Goal: Task Accomplishment & Management: Use online tool/utility

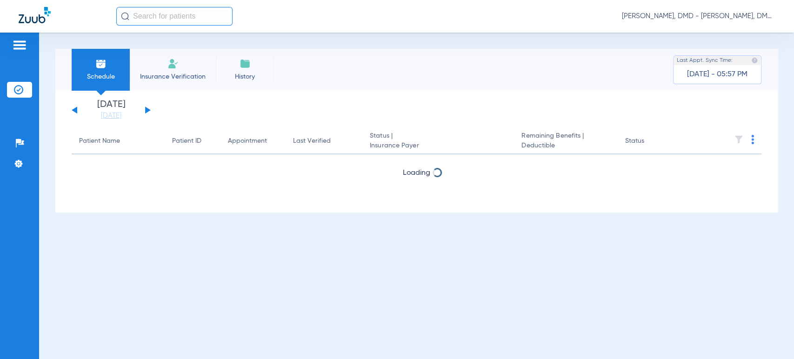
click at [147, 109] on button at bounding box center [148, 110] width 6 height 7
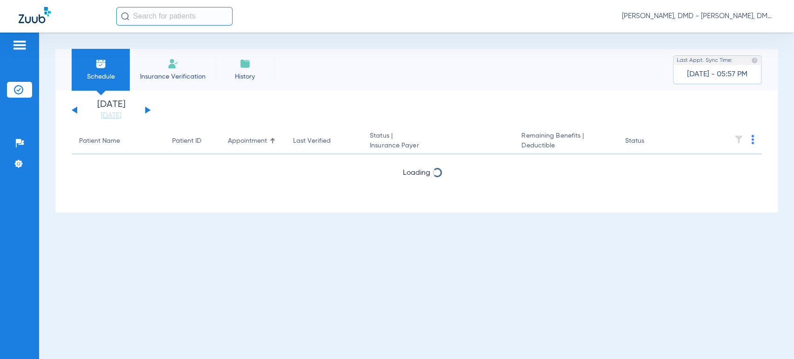
click at [147, 109] on button at bounding box center [148, 110] width 6 height 7
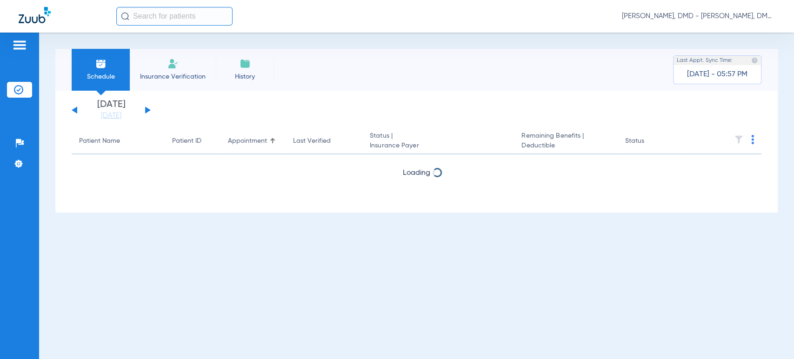
click at [147, 109] on button at bounding box center [148, 110] width 6 height 7
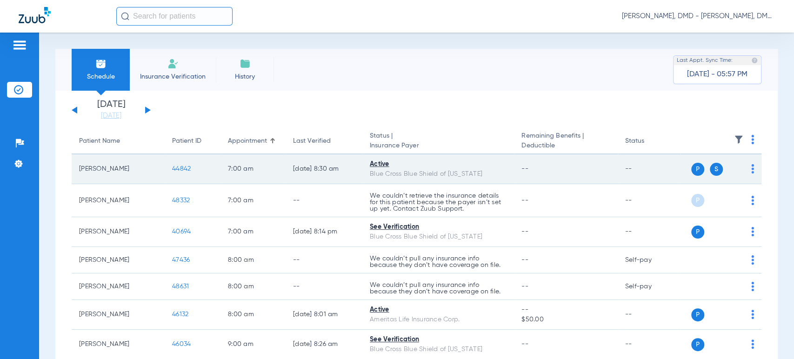
click at [743, 169] on div "P S" at bounding box center [718, 169] width 74 height 13
click at [751, 170] on img at bounding box center [752, 168] width 3 height 9
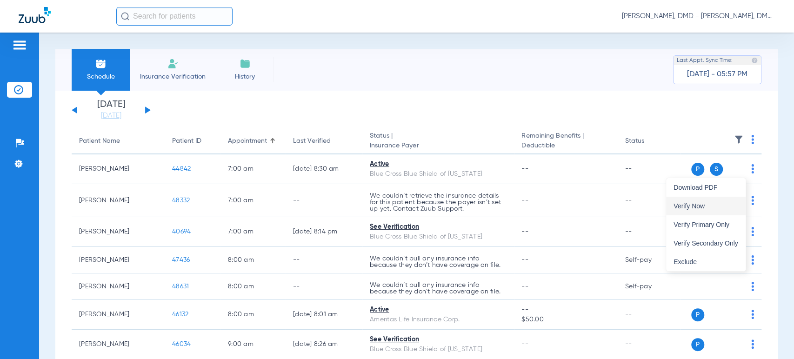
click at [727, 204] on span "Verify Now" at bounding box center [706, 206] width 65 height 7
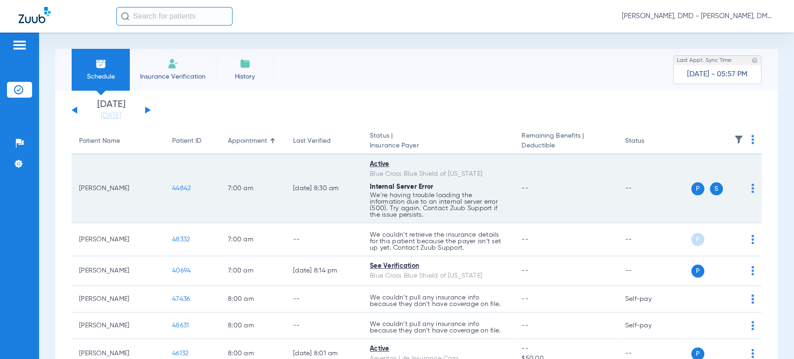
click at [185, 173] on td "44842" at bounding box center [193, 188] width 56 height 69
click at [186, 190] on span "44842" at bounding box center [181, 188] width 19 height 7
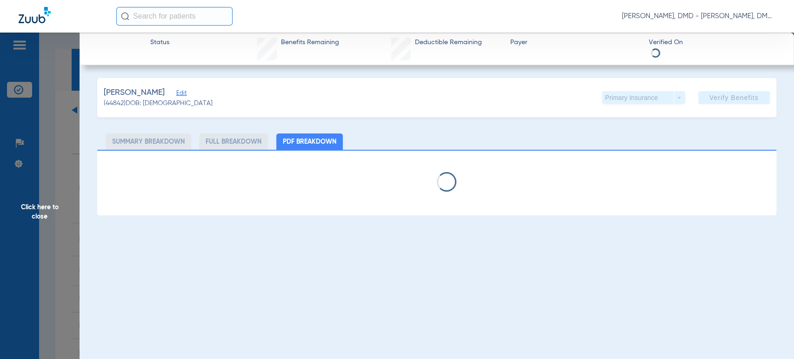
type input "[PERSON_NAME]"
type input "[DATE]"
type input "R59049708"
type input "53533"
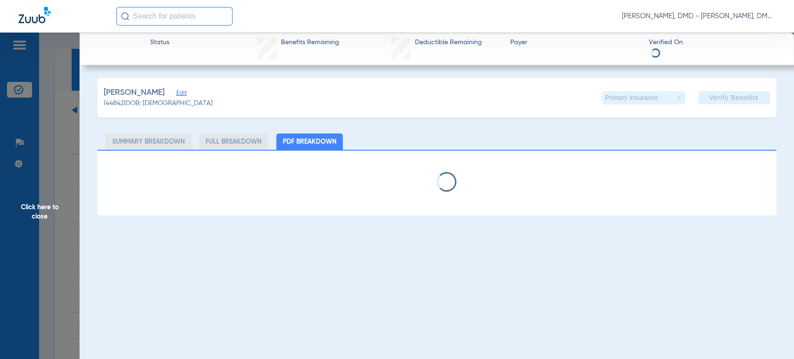
click at [188, 96] on div "[PERSON_NAME] (44842) DOB: [DEMOGRAPHIC_DATA] Primary Insurance arrow_drop_down…" at bounding box center [436, 97] width 679 height 39
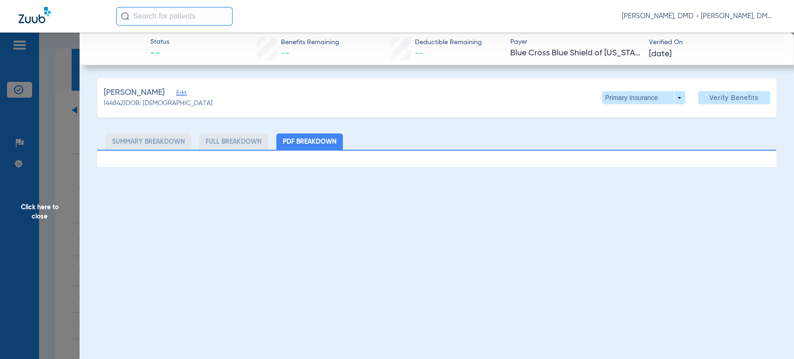
click at [181, 94] on span "Edit" at bounding box center [180, 94] width 8 height 9
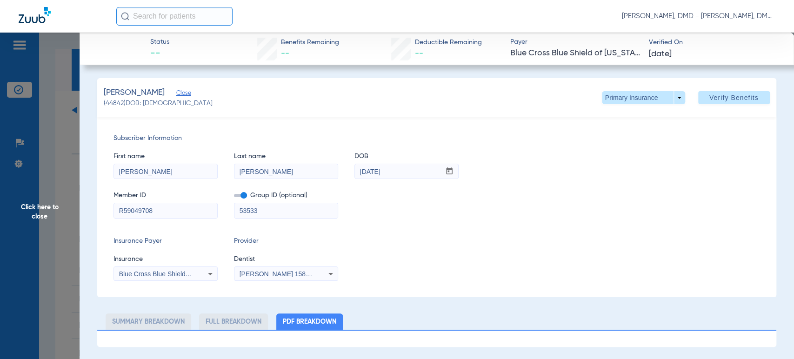
drag, startPoint x: 186, startPoint y: 215, endPoint x: 0, endPoint y: 220, distance: 186.2
drag, startPoint x: 393, startPoint y: 169, endPoint x: 334, endPoint y: 175, distance: 59.4
click at [334, 175] on div "First name [PERSON_NAME] name [PERSON_NAME] mm / dd / yyyy [DATE]" at bounding box center [437, 161] width 646 height 36
click at [635, 96] on span at bounding box center [643, 98] width 22 height 22
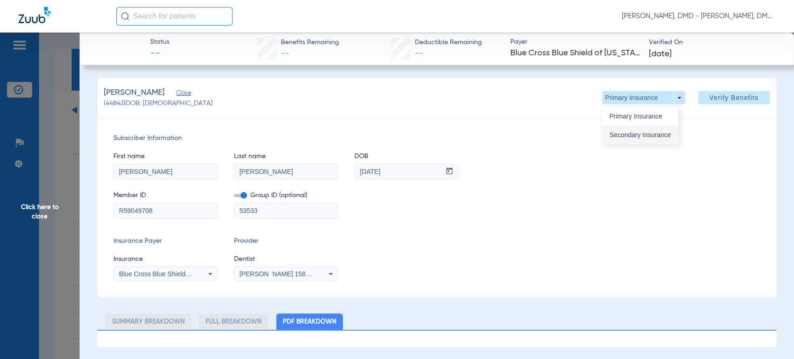
click at [634, 141] on button "Secondary Insurance" at bounding box center [640, 135] width 76 height 19
type input "G45862508"
type input "76417027"
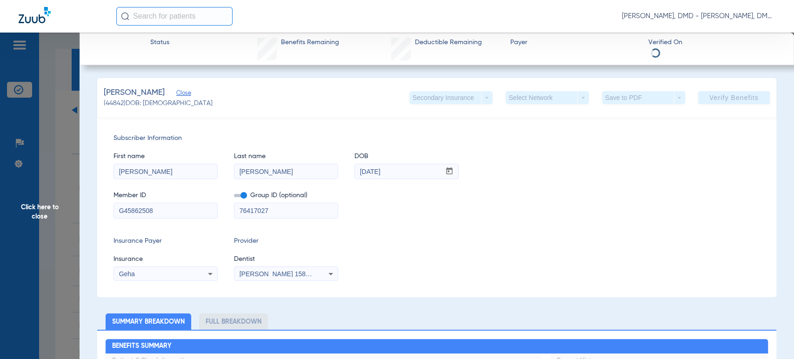
drag, startPoint x: 194, startPoint y: 215, endPoint x: 33, endPoint y: 215, distance: 160.5
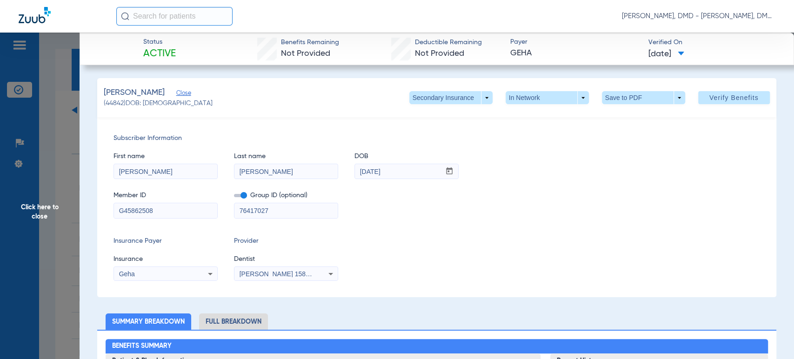
click at [57, 202] on span "Click here to close" at bounding box center [40, 212] width 80 height 359
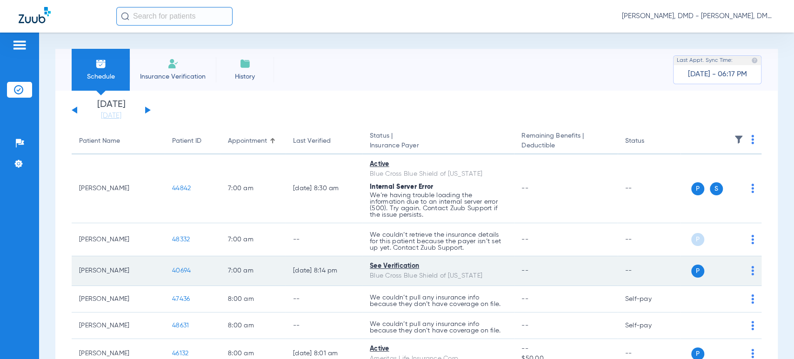
click at [751, 273] on img at bounding box center [752, 270] width 3 height 9
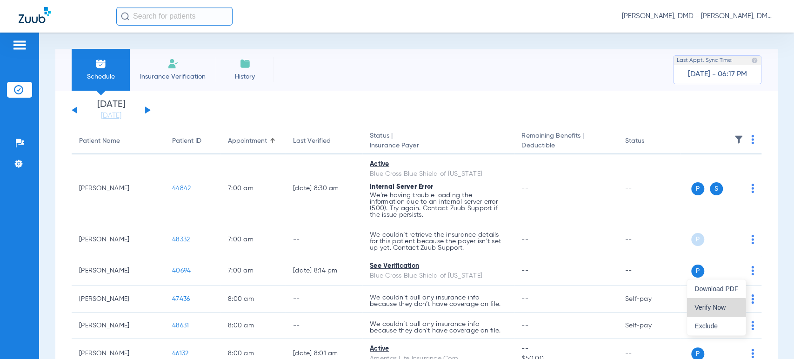
click at [699, 312] on button "Verify Now" at bounding box center [716, 307] width 59 height 19
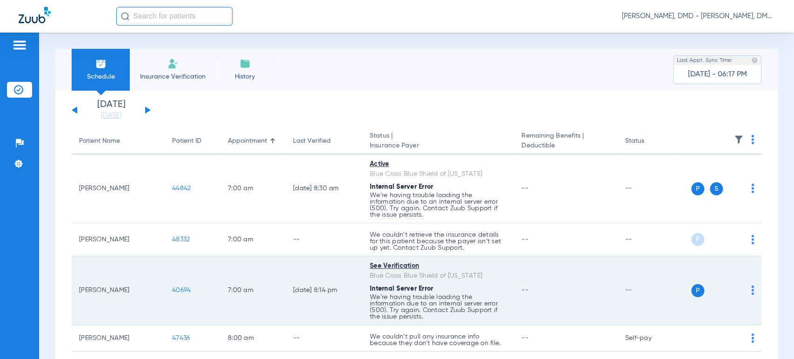
click at [185, 268] on td "40694" at bounding box center [193, 290] width 56 height 69
click at [180, 291] on span "40694" at bounding box center [181, 290] width 19 height 7
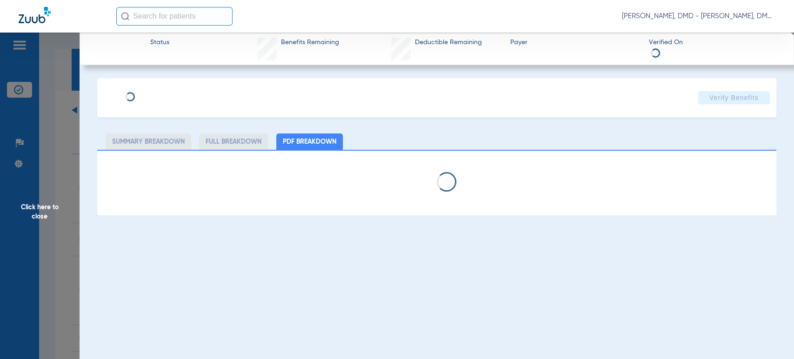
type input "[PERSON_NAME]"
type input "[DATE]"
type input "PPA801016055"
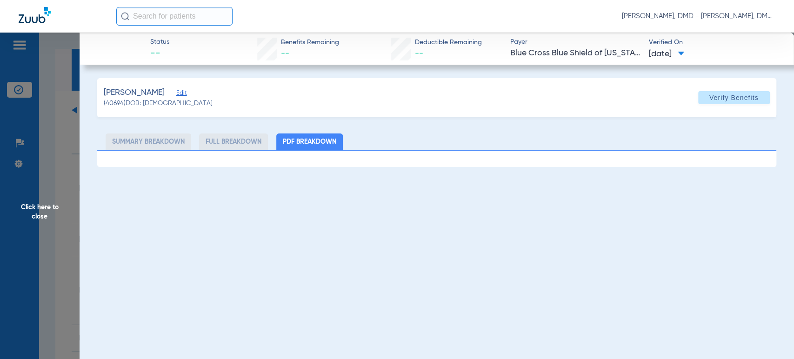
click at [176, 95] on span "Edit" at bounding box center [180, 94] width 8 height 9
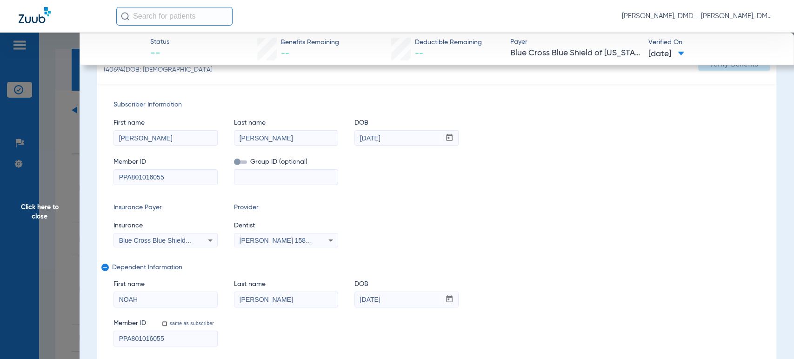
scroll to position [53, 0]
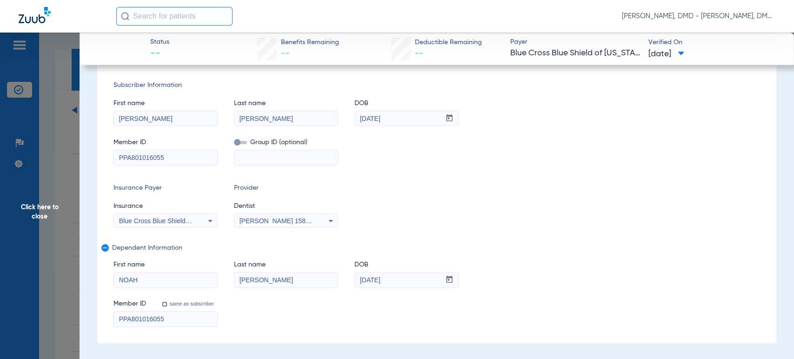
drag, startPoint x: 180, startPoint y: 323, endPoint x: 0, endPoint y: 302, distance: 180.8
drag, startPoint x: 175, startPoint y: 278, endPoint x: 72, endPoint y: 275, distance: 103.3
drag, startPoint x: 280, startPoint y: 275, endPoint x: 195, endPoint y: 281, distance: 84.9
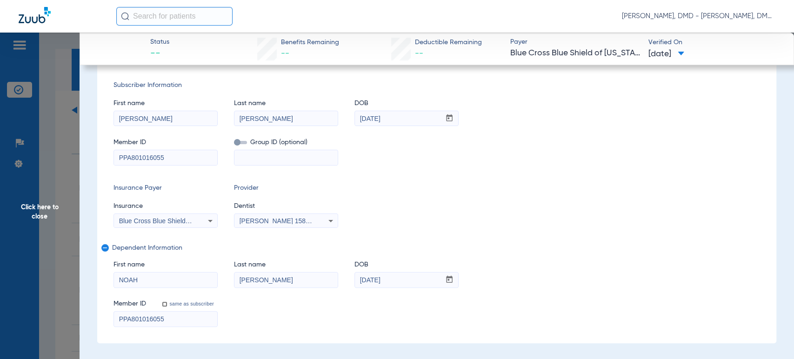
click at [195, 281] on div "First name [PERSON_NAME] Last name [PERSON_NAME] mm / dd / yyyy [DATE]" at bounding box center [437, 270] width 646 height 36
drag, startPoint x: 413, startPoint y: 282, endPoint x: 303, endPoint y: 276, distance: 110.0
click at [303, 276] on div "First name [PERSON_NAME] Last name [PERSON_NAME] mm / dd / yyyy [DATE]" at bounding box center [437, 270] width 646 height 36
click at [55, 216] on span "Click here to close" at bounding box center [40, 212] width 80 height 359
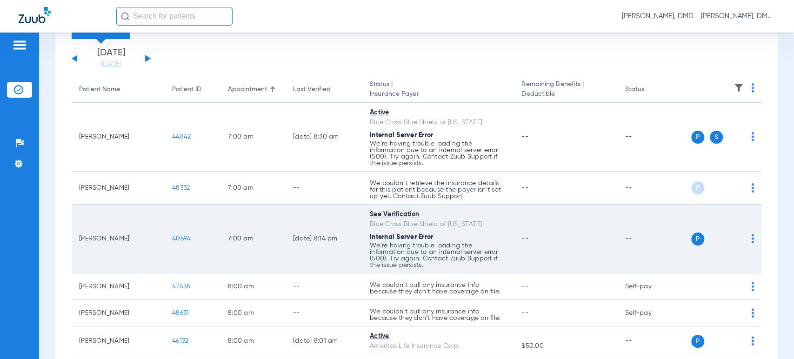
scroll to position [103, 0]
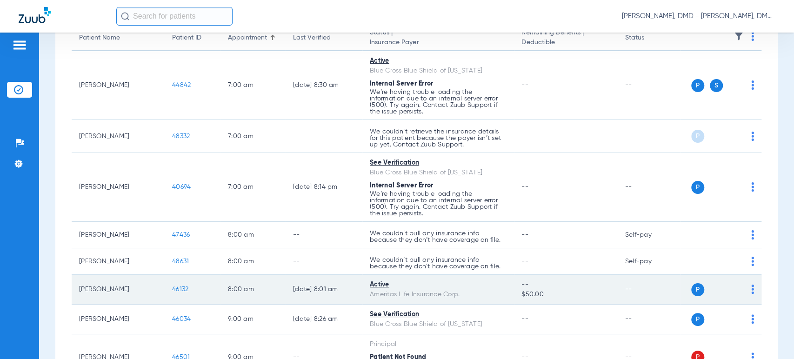
click at [751, 288] on img at bounding box center [752, 289] width 3 height 9
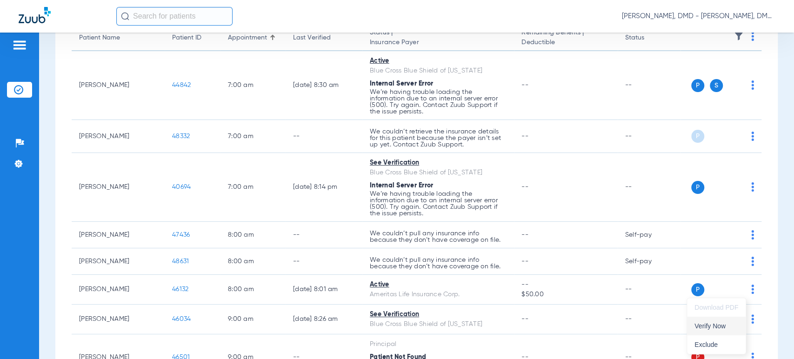
click at [717, 321] on button "Verify Now" at bounding box center [716, 326] width 59 height 19
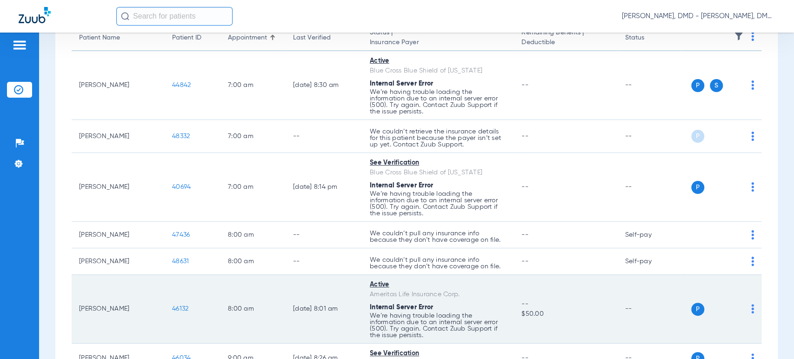
click at [187, 307] on span "46132" at bounding box center [180, 309] width 16 height 7
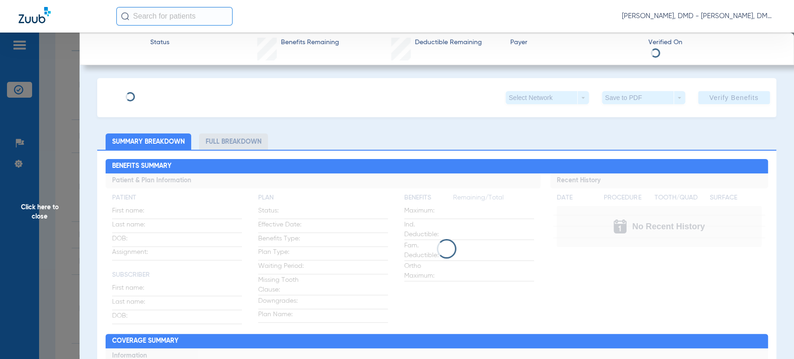
type input "[PERSON_NAME]"
type input "[DATE]"
type input "040780286"
type input "350268"
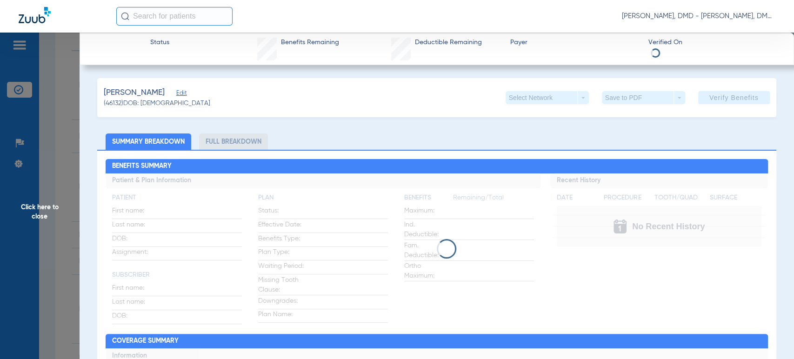
click at [185, 95] on span "Edit" at bounding box center [180, 94] width 8 height 9
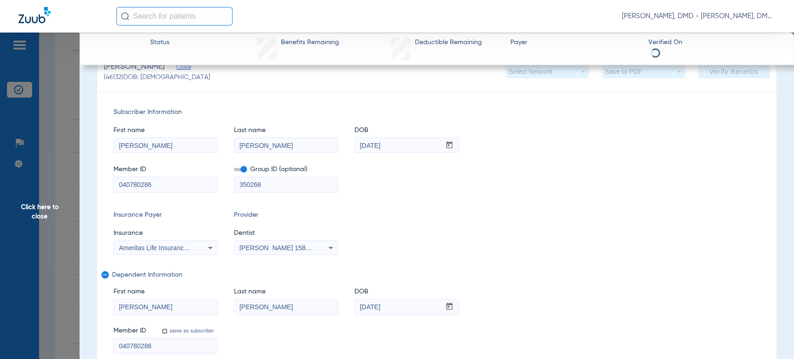
scroll to position [52, 0]
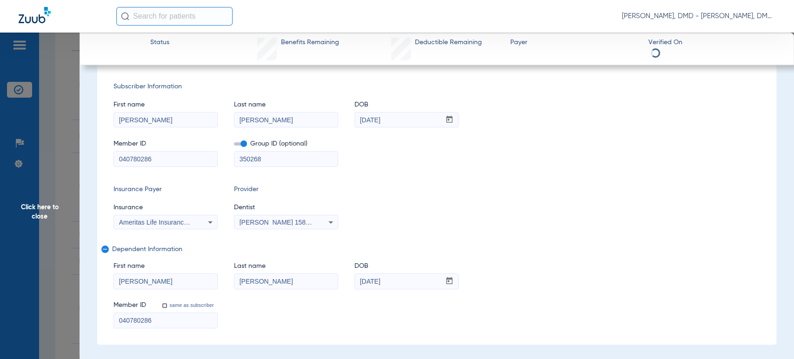
drag, startPoint x: 160, startPoint y: 319, endPoint x: 0, endPoint y: 310, distance: 160.3
drag, startPoint x: 283, startPoint y: 280, endPoint x: 146, endPoint y: 278, distance: 137.7
click at [146, 278] on div "First name [PERSON_NAME] Last name [PERSON_NAME] DOB mm / dd / yyyy [DATE]" at bounding box center [437, 271] width 646 height 36
click at [37, 214] on span "Click here to close" at bounding box center [40, 212] width 80 height 359
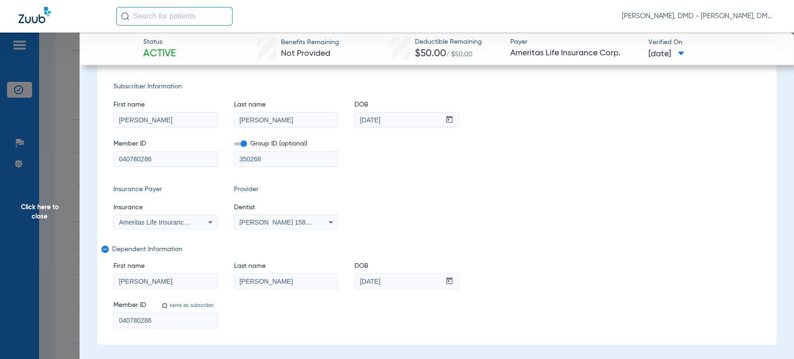
scroll to position [0, 0]
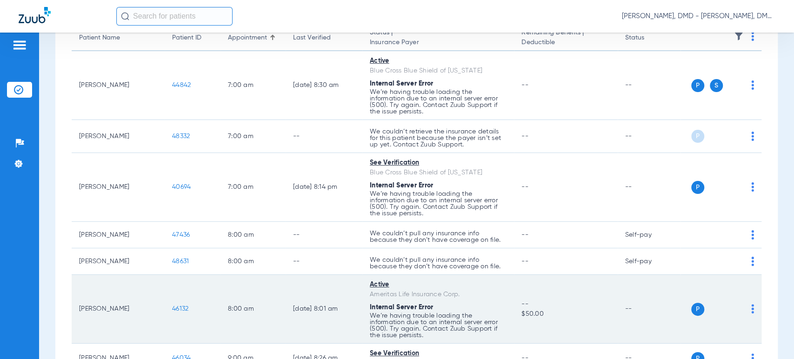
drag, startPoint x: 79, startPoint y: 307, endPoint x: 136, endPoint y: 306, distance: 57.2
click at [136, 306] on td "[PERSON_NAME]" at bounding box center [118, 309] width 93 height 69
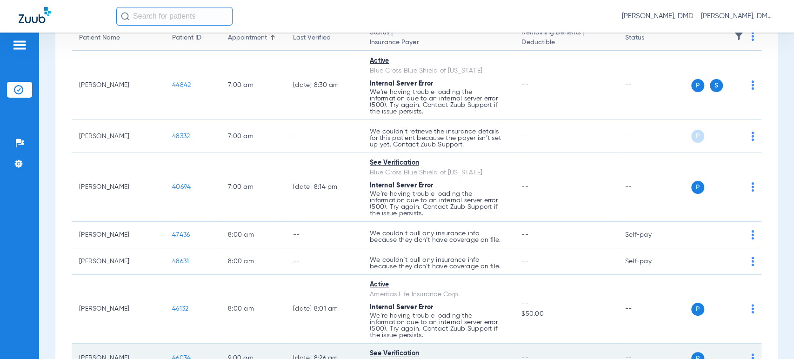
copy td "[PERSON_NAME]"
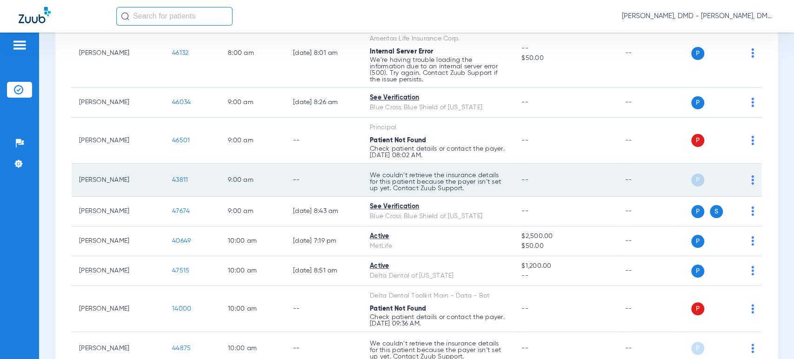
scroll to position [362, 0]
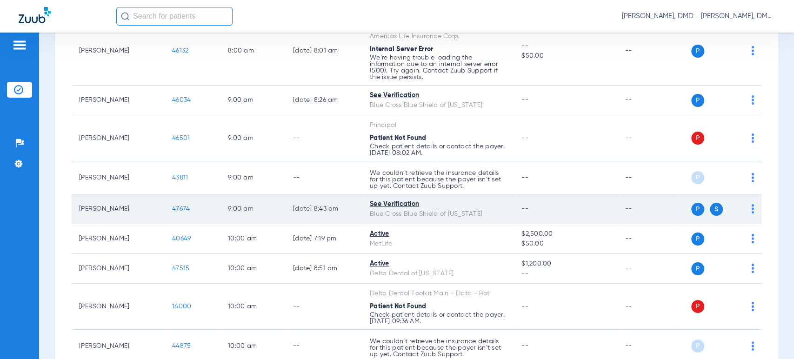
click at [751, 208] on img at bounding box center [752, 208] width 3 height 9
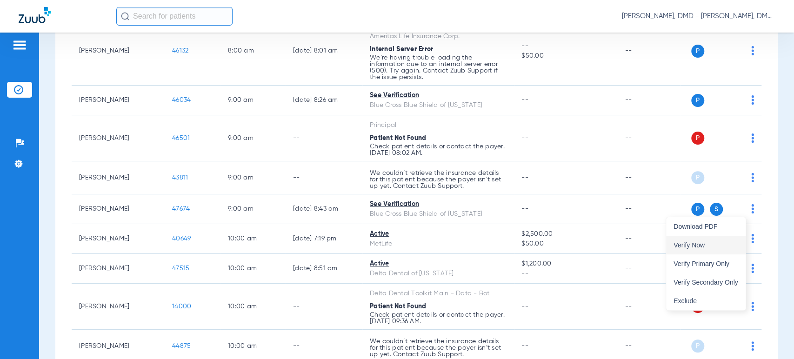
click at [737, 245] on span "Verify Now" at bounding box center [706, 245] width 65 height 7
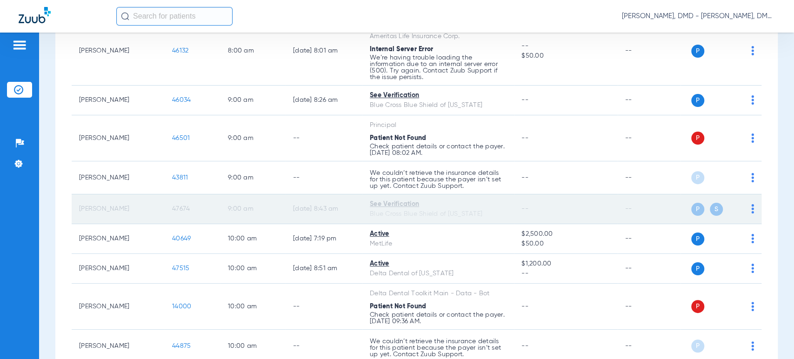
click at [178, 207] on span "47674" at bounding box center [181, 209] width 18 height 7
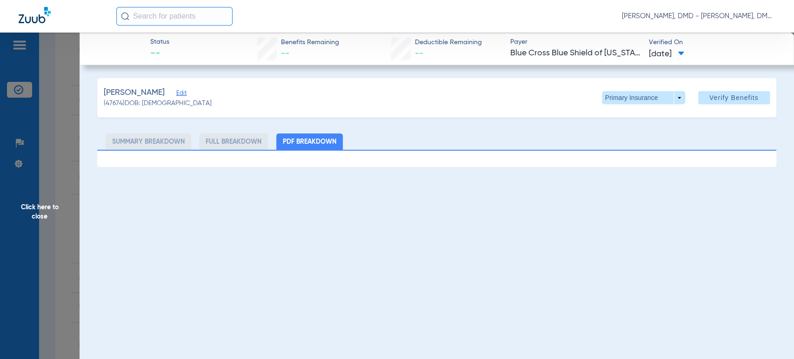
click at [177, 94] on span "Edit" at bounding box center [180, 94] width 8 height 9
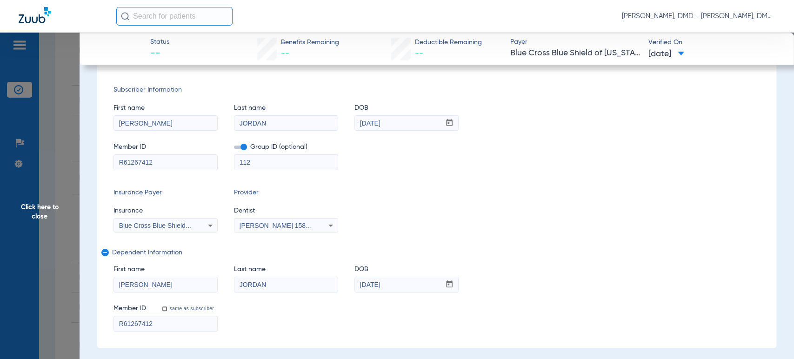
scroll to position [53, 0]
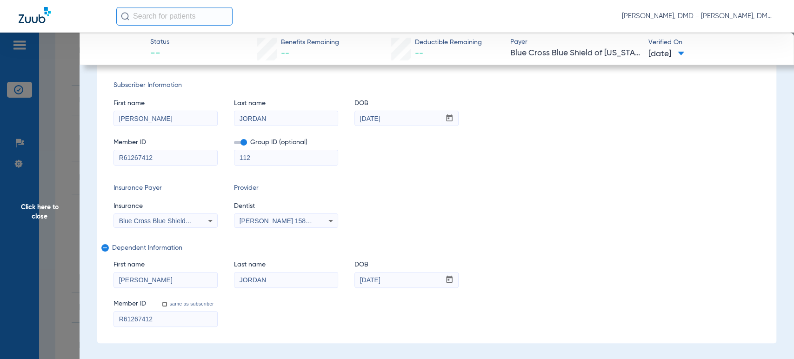
drag, startPoint x: 159, startPoint y: 323, endPoint x: 0, endPoint y: 285, distance: 163.1
drag, startPoint x: 161, startPoint y: 280, endPoint x: 61, endPoint y: 276, distance: 99.6
drag, startPoint x: 278, startPoint y: 280, endPoint x: 167, endPoint y: 286, distance: 110.4
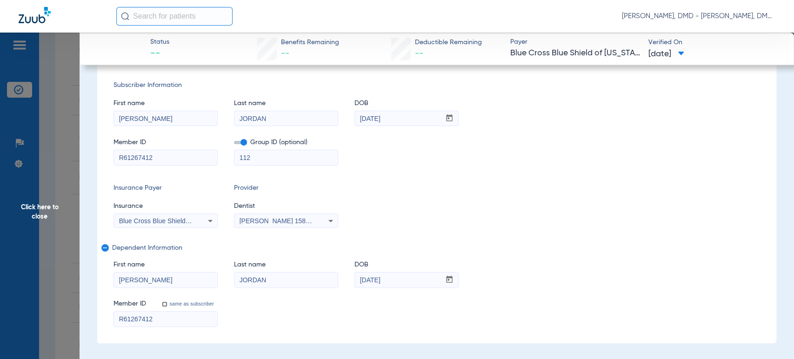
click at [167, 286] on div "First name [PERSON_NAME] Last name [PERSON_NAME] mm / dd / yyyy [DATE]" at bounding box center [437, 270] width 646 height 36
drag, startPoint x: 405, startPoint y: 283, endPoint x: 249, endPoint y: 293, distance: 156.2
click at [249, 293] on div "First name [PERSON_NAME] Last name [PERSON_NAME] mm / dd / yyyy [DATE] Member I…" at bounding box center [437, 289] width 646 height 75
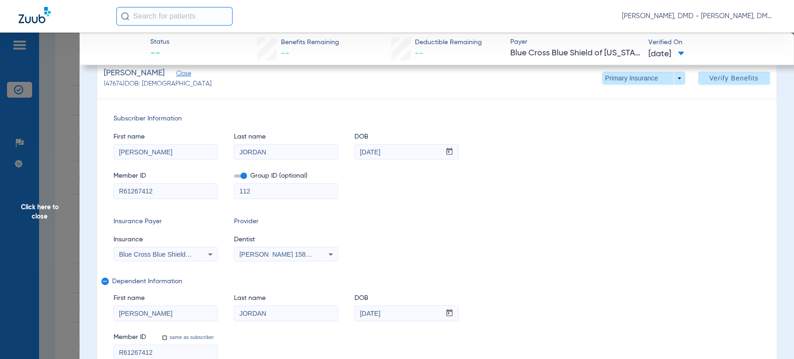
scroll to position [0, 0]
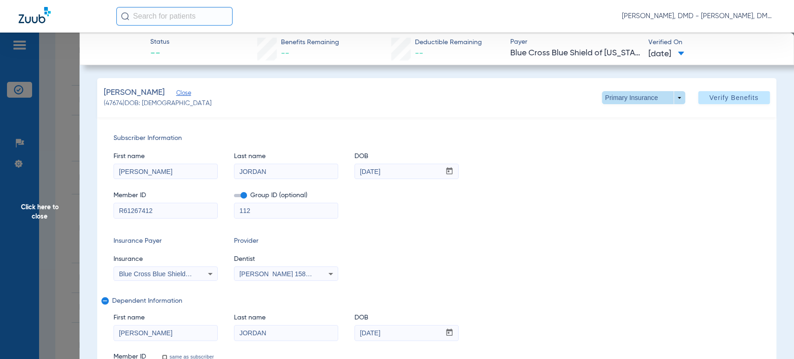
click at [639, 97] on span at bounding box center [643, 98] width 22 height 22
click at [618, 137] on span "Secondary Insurance" at bounding box center [632, 135] width 61 height 7
type input "F84838466"
type input "FEPBD10001"
type input "F84838466"
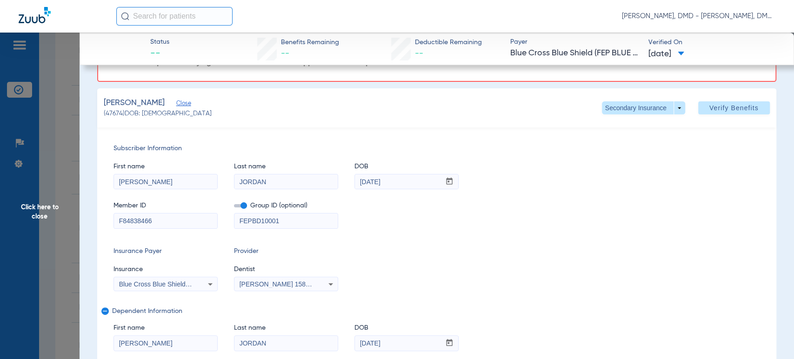
scroll to position [103, 0]
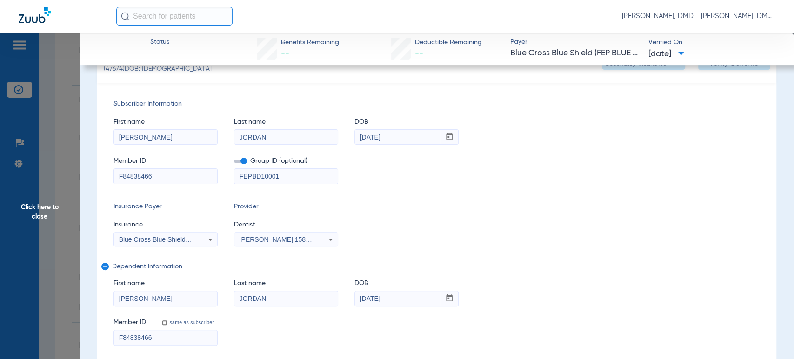
drag, startPoint x: 157, startPoint y: 176, endPoint x: 45, endPoint y: 192, distance: 112.8
drag, startPoint x: 402, startPoint y: 293, endPoint x: 324, endPoint y: 301, distance: 78.6
click at [324, 301] on div "First name [PERSON_NAME] Last name [PERSON_NAME] mm / dd / yyyy [DATE]" at bounding box center [437, 288] width 646 height 36
drag, startPoint x: 398, startPoint y: 135, endPoint x: 312, endPoint y: 144, distance: 86.1
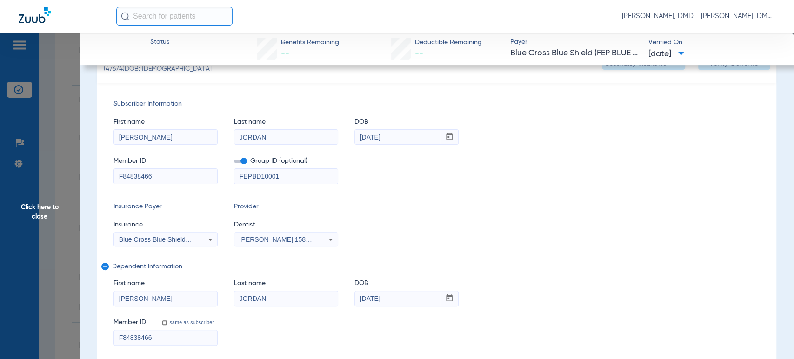
click at [312, 144] on div "First name [PERSON_NAME] Last name [PERSON_NAME] mm / dd / yyyy [DATE] Member I…" at bounding box center [437, 146] width 646 height 75
click at [37, 196] on span "Click here to close" at bounding box center [40, 212] width 80 height 359
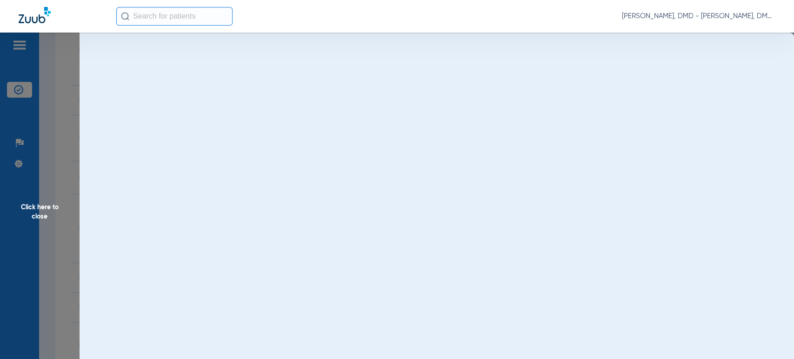
scroll to position [0, 0]
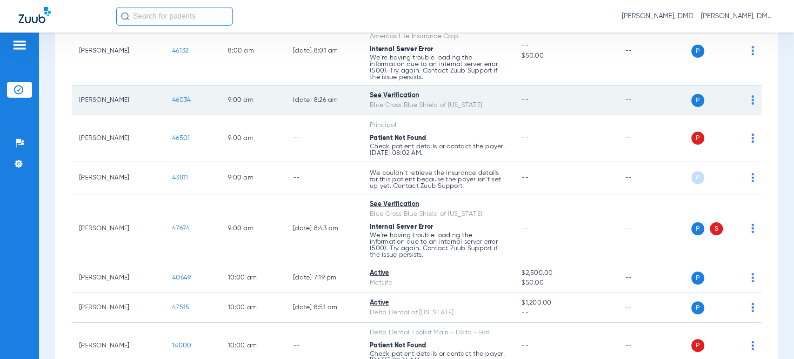
click at [751, 99] on img at bounding box center [752, 99] width 3 height 9
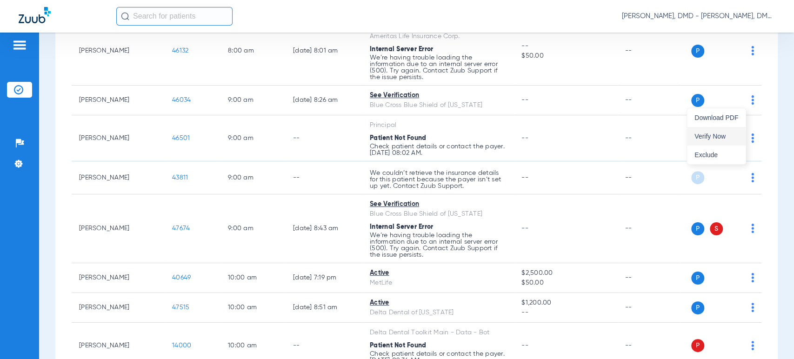
click at [711, 134] on span "Verify Now" at bounding box center [717, 136] width 44 height 7
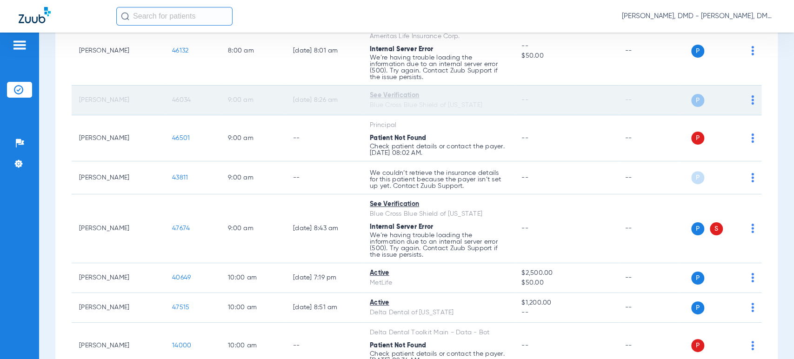
click at [186, 102] on span "46034" at bounding box center [181, 100] width 19 height 7
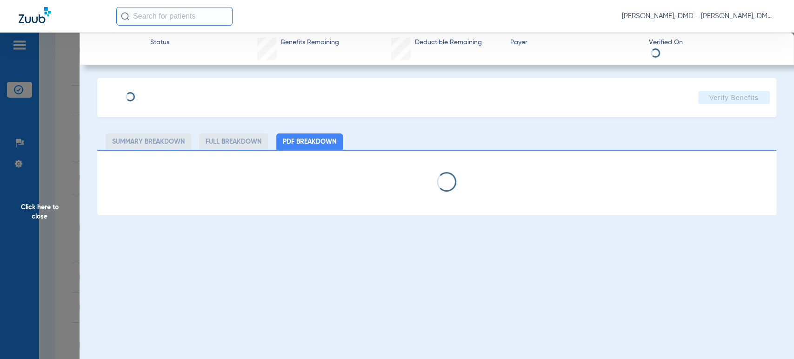
type input "[PERSON_NAME]"
type input "[DATE]"
type input "XAD877449641"
type input "70487"
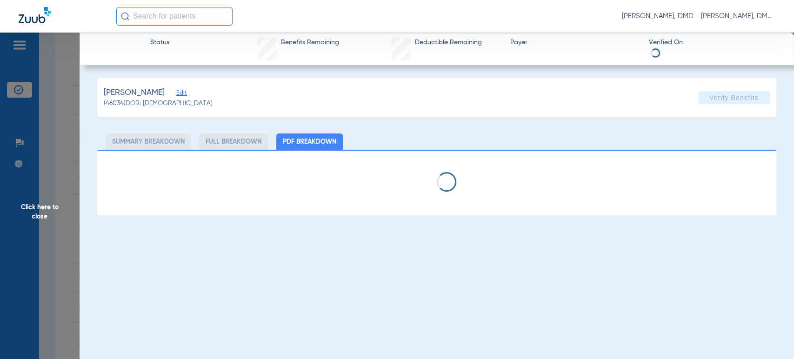
click at [185, 93] on span "Edit" at bounding box center [180, 94] width 8 height 9
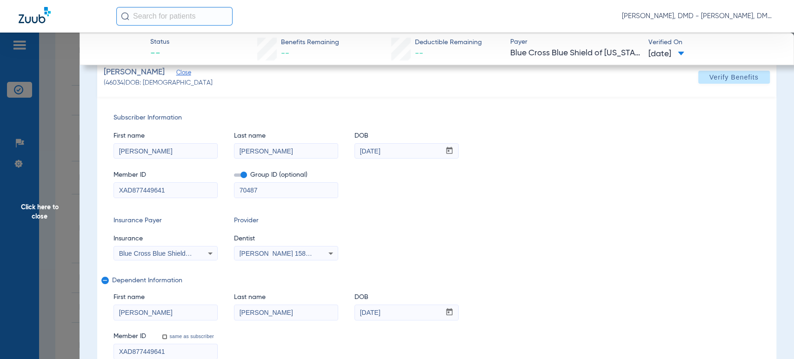
scroll to position [52, 0]
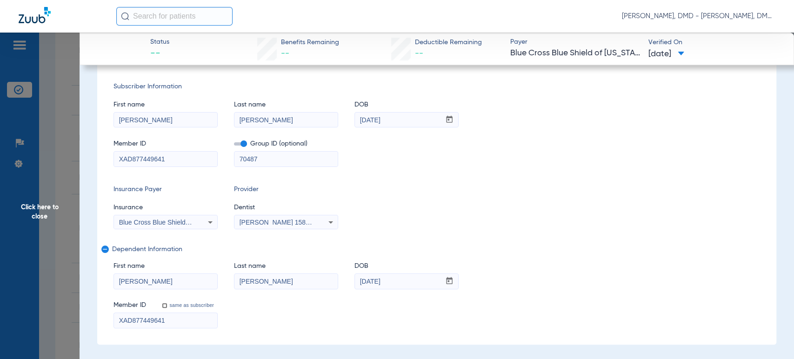
drag, startPoint x: 179, startPoint y: 321, endPoint x: 87, endPoint y: 313, distance: 91.5
click at [89, 314] on app-member-insurance-verification-view "Status -- Benefits Remaining -- Deductible Remaining -- Payer Blue Cross Blue S…" at bounding box center [437, 188] width 715 height 414
drag, startPoint x: 199, startPoint y: 279, endPoint x: 0, endPoint y: 282, distance: 198.7
drag, startPoint x: 262, startPoint y: 287, endPoint x: 146, endPoint y: 287, distance: 115.9
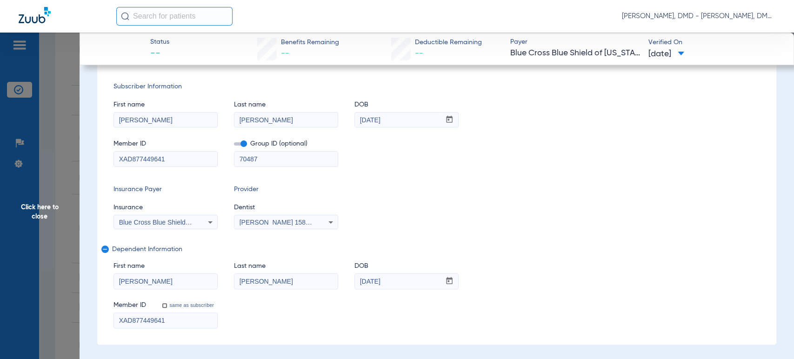
click at [146, 287] on div "First name [PERSON_NAME] Last name [PERSON_NAME] mm / dd / yyyy [DATE]" at bounding box center [437, 271] width 646 height 36
drag, startPoint x: 415, startPoint y: 283, endPoint x: 301, endPoint y: 284, distance: 114.0
click at [301, 284] on div "First name [PERSON_NAME] Last name [PERSON_NAME] mm / dd / yyyy [DATE]" at bounding box center [437, 271] width 646 height 36
click at [38, 213] on span "Click here to close" at bounding box center [40, 212] width 80 height 359
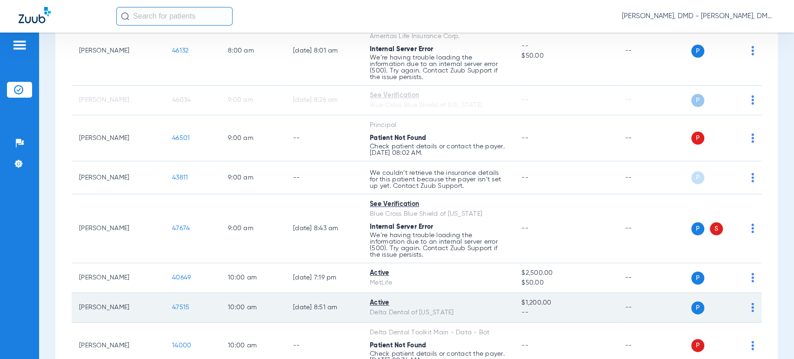
scroll to position [413, 0]
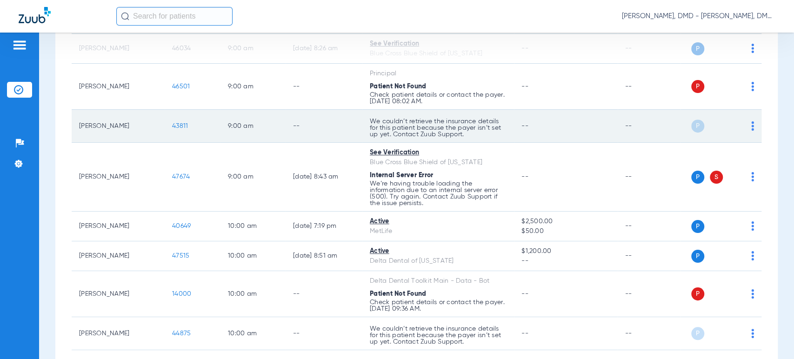
click at [184, 123] on span "43811" at bounding box center [180, 126] width 16 height 7
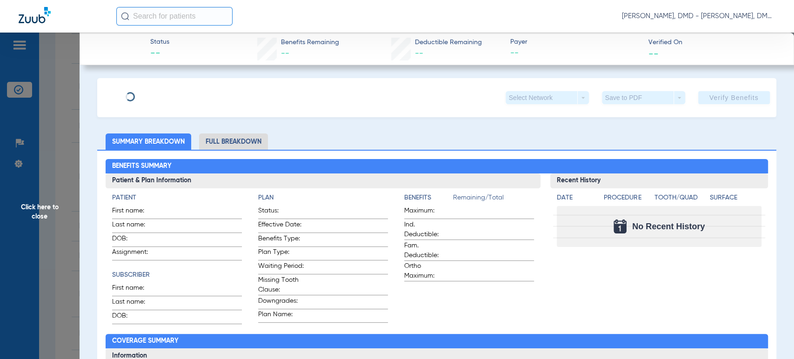
type input "Iris"
type input "Spears"
type input "[DATE]"
type input "2017065612"
type input "1000"
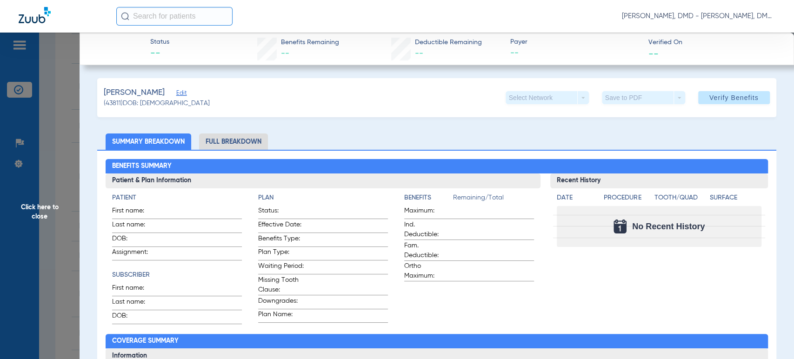
click at [176, 95] on span "Edit" at bounding box center [180, 94] width 8 height 9
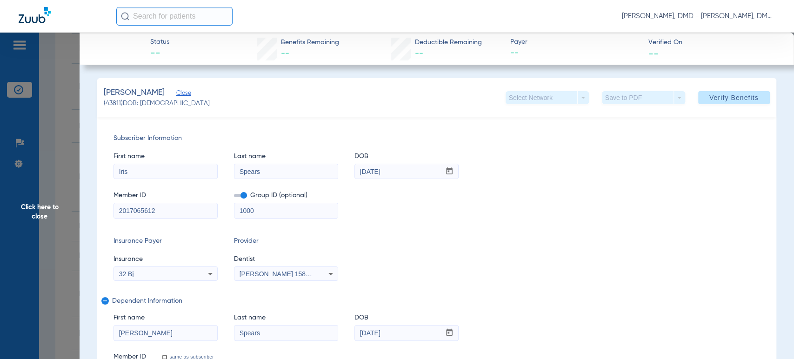
drag, startPoint x: 169, startPoint y: 208, endPoint x: 46, endPoint y: 224, distance: 124.8
click at [32, 217] on span "Click here to close" at bounding box center [40, 212] width 80 height 359
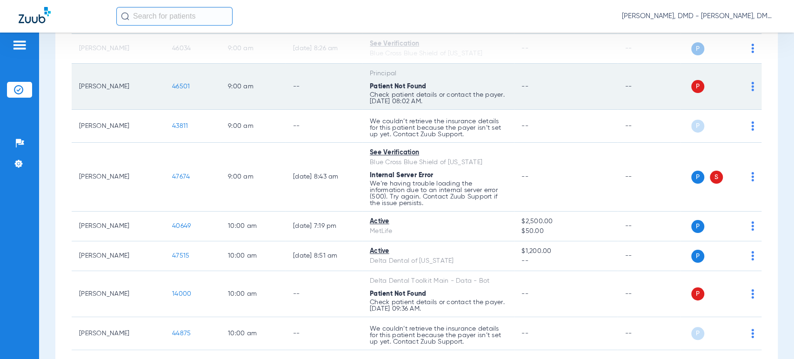
click at [751, 82] on img at bounding box center [752, 86] width 3 height 9
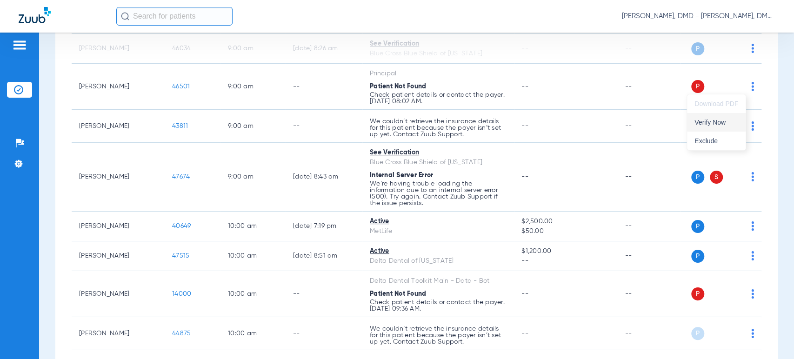
click at [731, 124] on span "Verify Now" at bounding box center [717, 122] width 44 height 7
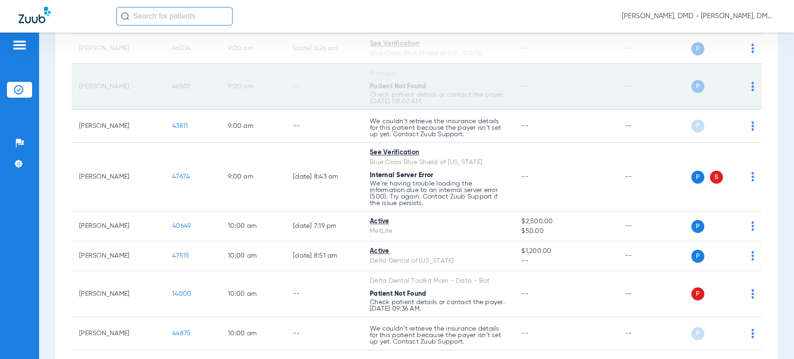
click at [178, 88] on span "46501" at bounding box center [181, 86] width 18 height 7
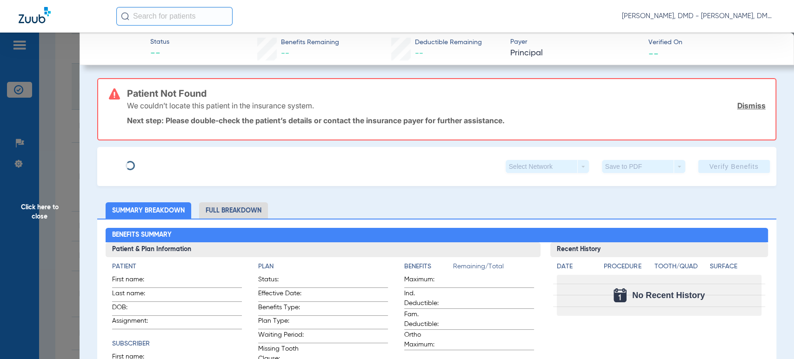
type input "[PERSON_NAME]"
type input "[DATE]"
type input "432026019"
type input "1125799"
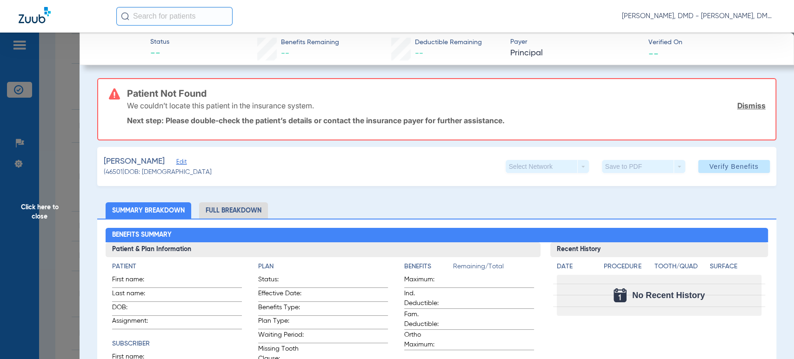
click at [190, 163] on div "[PERSON_NAME] Edit (46501) DOB: [DEMOGRAPHIC_DATA] Select Network arrow_drop_do…" at bounding box center [436, 166] width 679 height 39
click at [184, 162] on span "Edit" at bounding box center [180, 163] width 8 height 9
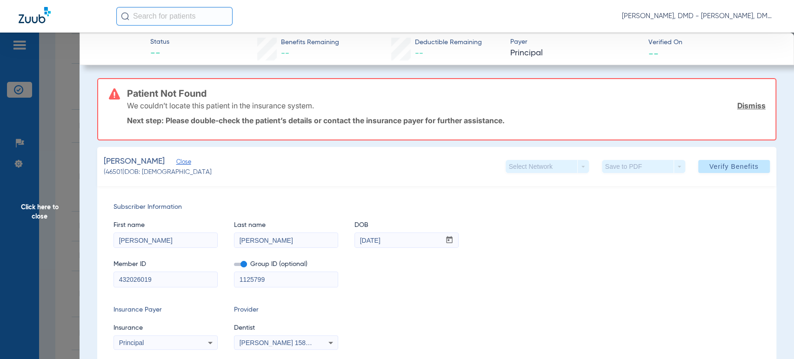
scroll to position [103, 0]
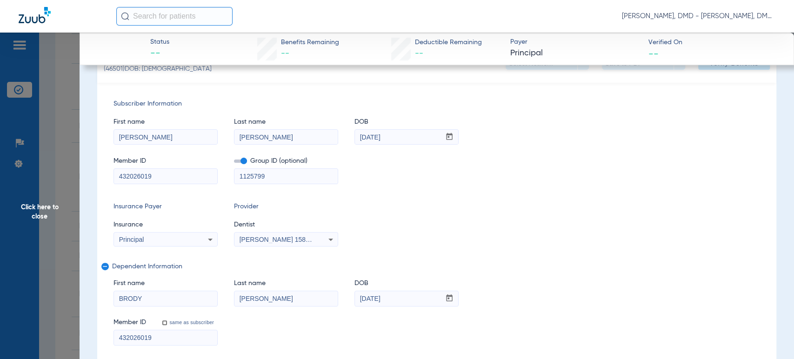
drag, startPoint x: 156, startPoint y: 336, endPoint x: 0, endPoint y: 312, distance: 157.7
drag, startPoint x: 391, startPoint y: 137, endPoint x: 333, endPoint y: 144, distance: 58.6
click at [333, 144] on div "First name [PERSON_NAME] Last name [PERSON_NAME] mm / dd / yyyy [DATE] Member I…" at bounding box center [437, 146] width 646 height 75
click at [48, 220] on span "Click here to close" at bounding box center [40, 212] width 80 height 359
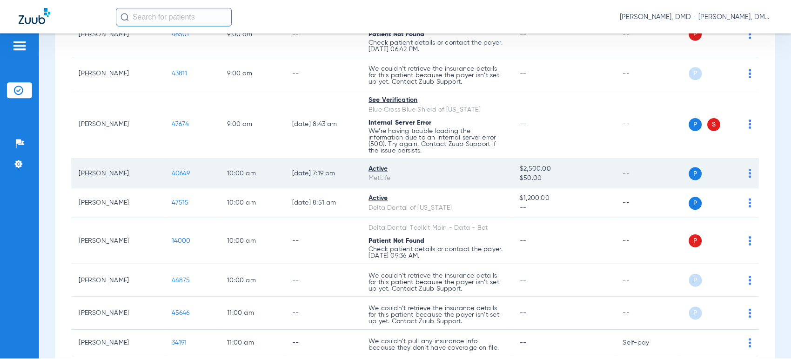
scroll to position [517, 0]
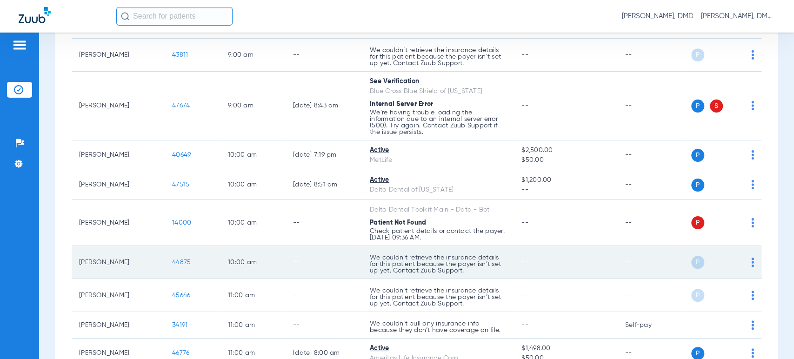
click at [187, 261] on span "44875" at bounding box center [181, 262] width 19 height 7
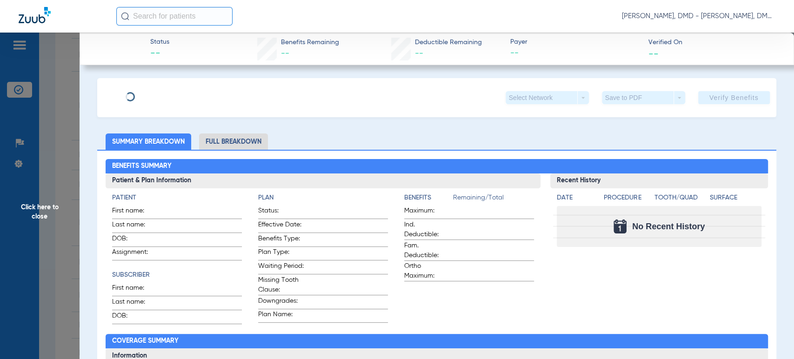
type input "[PERSON_NAME]"
type input "[DATE]"
type input "2017086095"
type input "1000"
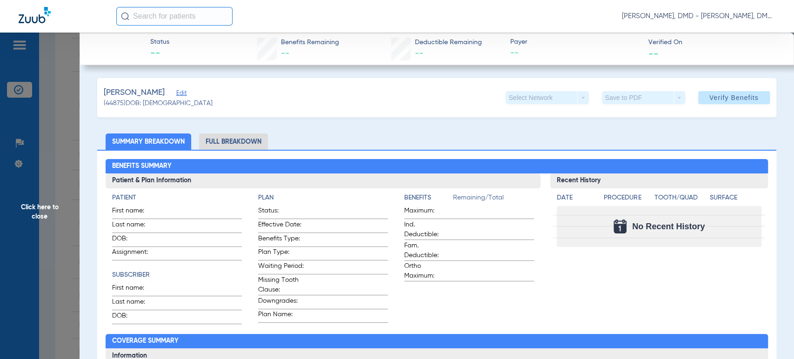
click at [179, 93] on span "Edit" at bounding box center [180, 94] width 8 height 9
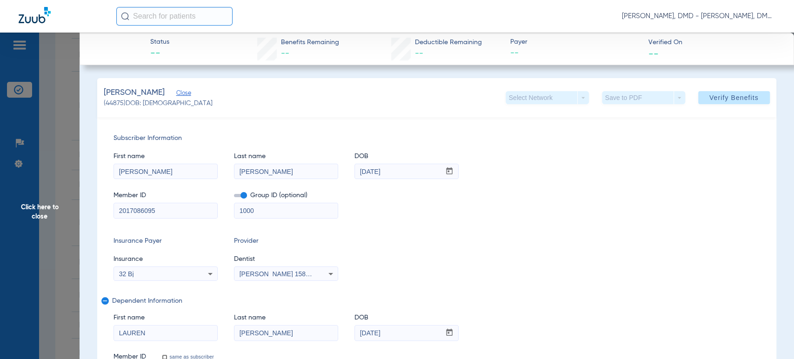
drag, startPoint x: 119, startPoint y: 210, endPoint x: 164, endPoint y: 214, distance: 44.9
click at [164, 214] on input "2017086095" at bounding box center [165, 210] width 103 height 15
click at [67, 211] on span "Click here to close" at bounding box center [40, 212] width 80 height 359
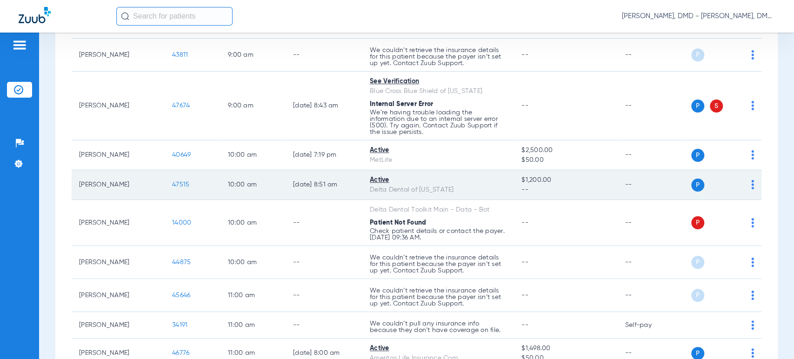
click at [751, 186] on img at bounding box center [752, 184] width 3 height 9
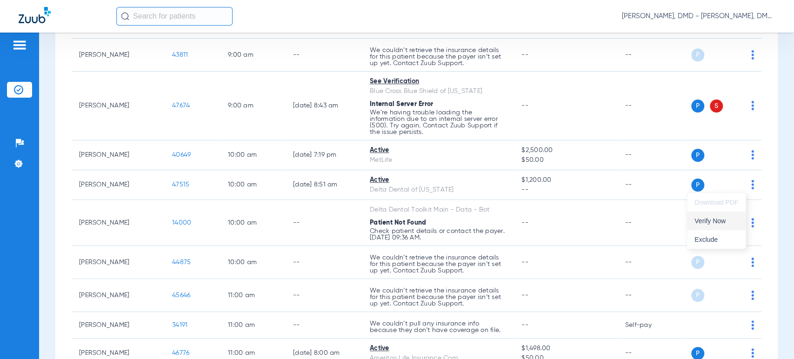
click at [710, 229] on button "Verify Now" at bounding box center [716, 221] width 59 height 19
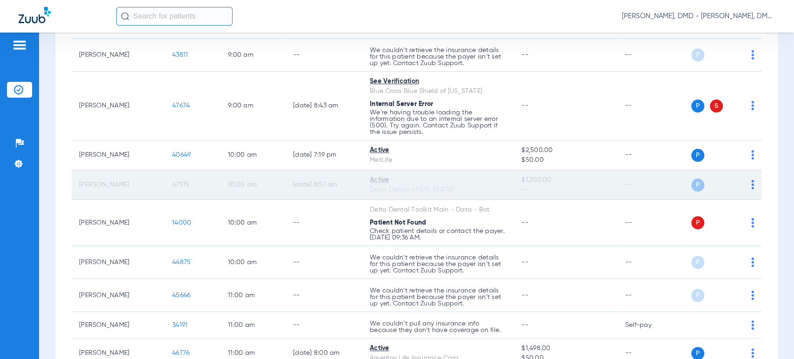
click at [180, 183] on span "47515" at bounding box center [180, 184] width 17 height 7
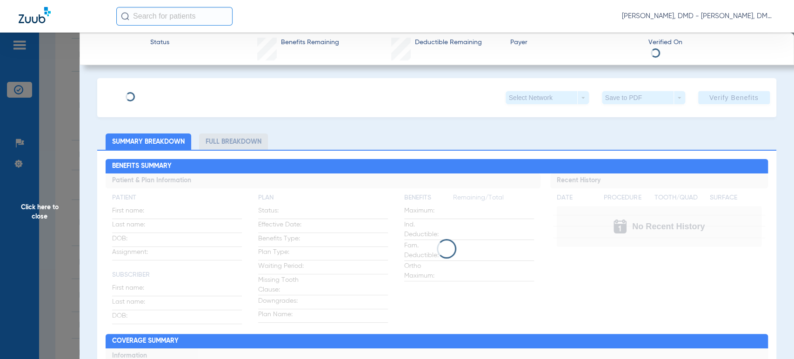
type input "[PERSON_NAME]"
type input "[DATE]"
type input "932956050"
type input "41510630"
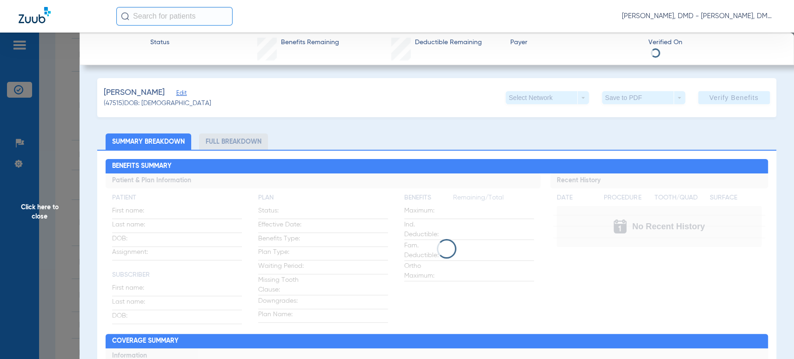
click at [189, 93] on div "[PERSON_NAME] (47515) DOB: [DEMOGRAPHIC_DATA] Select Network arrow_drop_down Sa…" at bounding box center [436, 97] width 679 height 39
click at [185, 94] on span "Edit" at bounding box center [180, 94] width 8 height 9
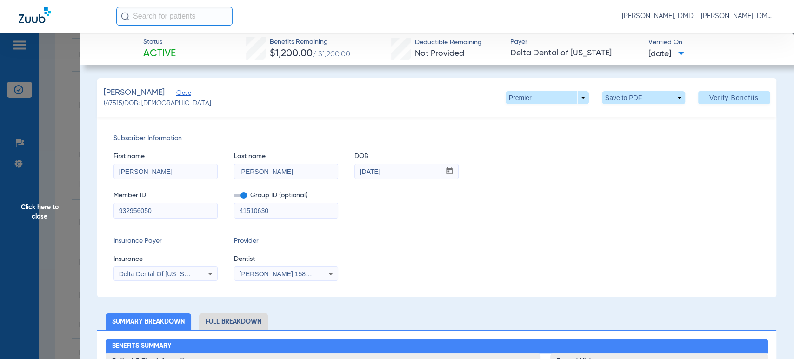
click at [175, 172] on input "[PERSON_NAME]" at bounding box center [165, 171] width 103 height 15
drag, startPoint x: 174, startPoint y: 172, endPoint x: 0, endPoint y: 183, distance: 174.8
drag, startPoint x: 292, startPoint y: 167, endPoint x: 164, endPoint y: 176, distance: 128.3
click at [164, 176] on div "First name [PERSON_NAME] Last name [PERSON_NAME] mm / dd / yyyy [DATE]" at bounding box center [437, 161] width 646 height 36
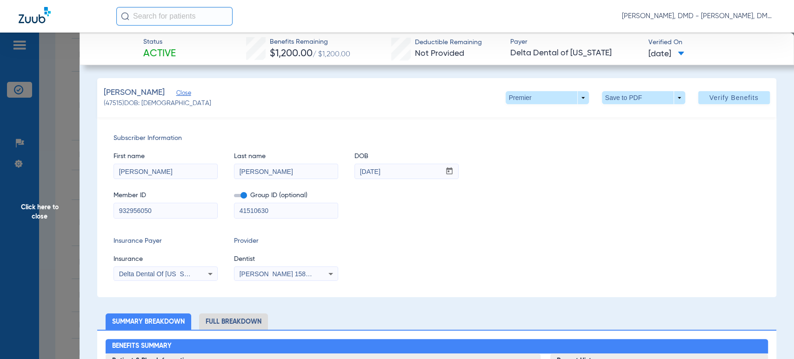
drag, startPoint x: 406, startPoint y: 174, endPoint x: 321, endPoint y: 181, distance: 85.8
click at [323, 181] on div "First name [PERSON_NAME] Last name [PERSON_NAME] mm / dd / yyyy [DATE] Member I…" at bounding box center [437, 180] width 646 height 75
drag, startPoint x: 161, startPoint y: 214, endPoint x: 61, endPoint y: 215, distance: 99.6
click at [40, 218] on span "Click here to close" at bounding box center [40, 212] width 80 height 359
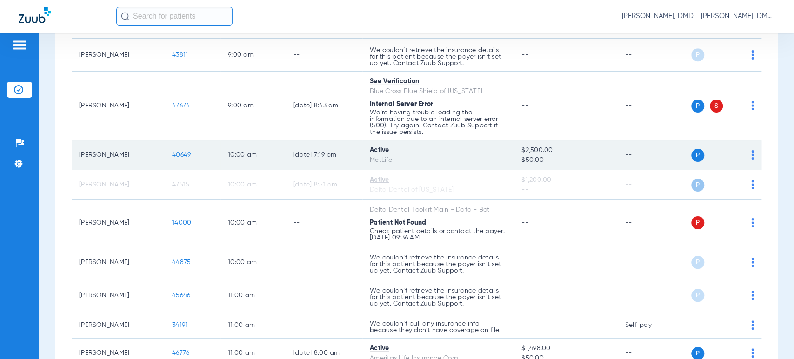
click at [751, 156] on img at bounding box center [752, 154] width 3 height 9
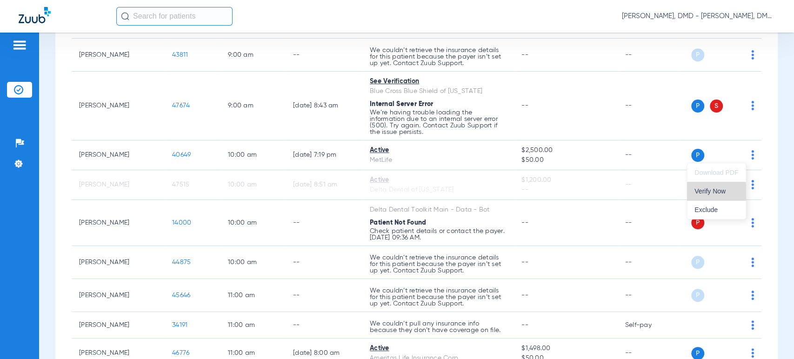
click at [710, 192] on span "Verify Now" at bounding box center [717, 191] width 44 height 7
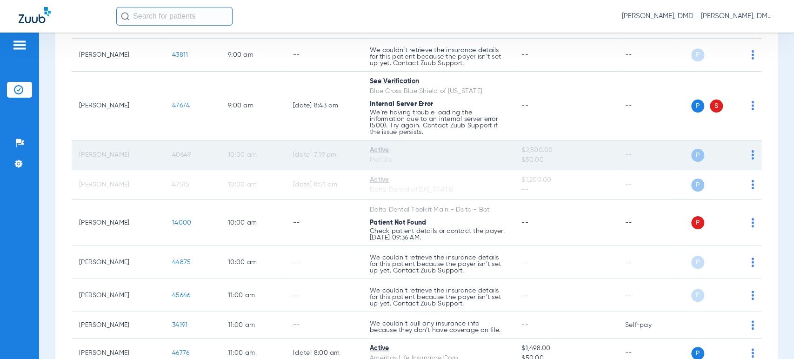
click at [179, 159] on td "40649" at bounding box center [193, 156] width 56 height 30
click at [179, 157] on span "40649" at bounding box center [181, 155] width 19 height 7
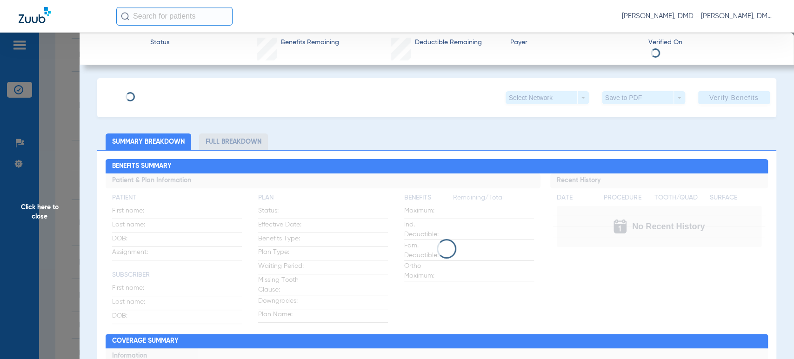
type input "[PERSON_NAME]"
type input "[DATE]"
type input "421943464"
type input "83538"
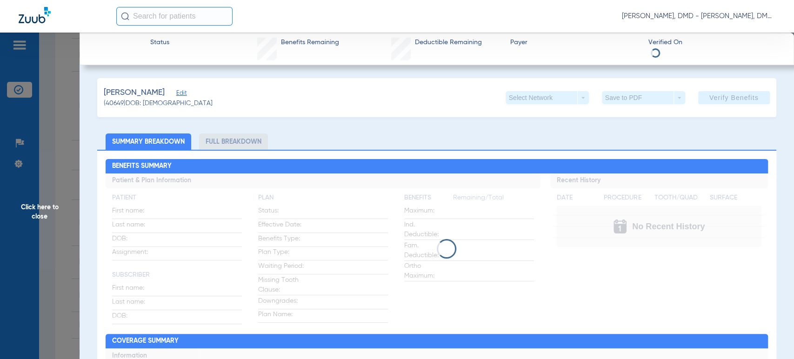
click at [176, 95] on span "Edit" at bounding box center [180, 94] width 8 height 9
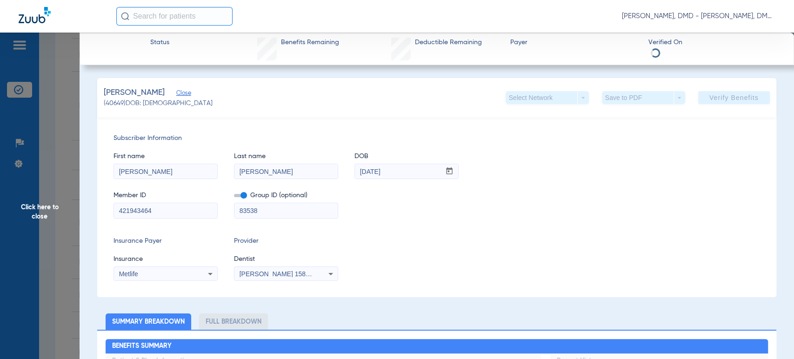
drag, startPoint x: 167, startPoint y: 216, endPoint x: 26, endPoint y: 217, distance: 141.0
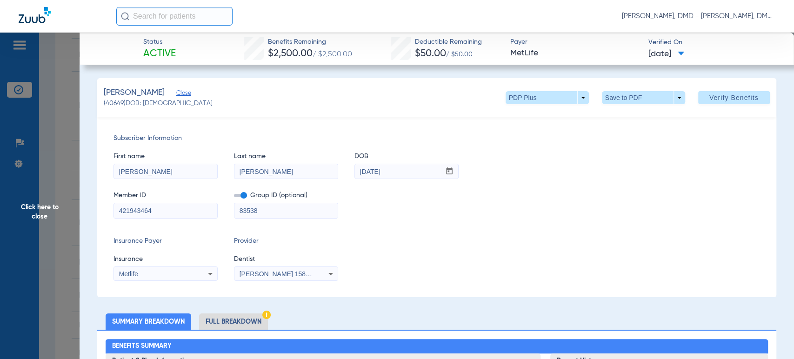
click at [53, 219] on span "Click here to close" at bounding box center [40, 212] width 80 height 359
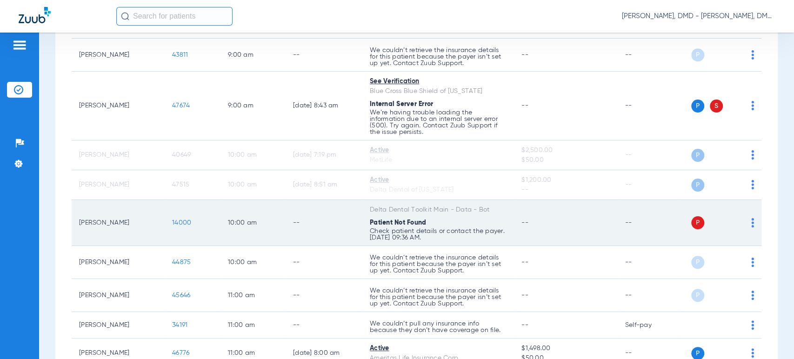
click at [751, 226] on img at bounding box center [752, 222] width 3 height 9
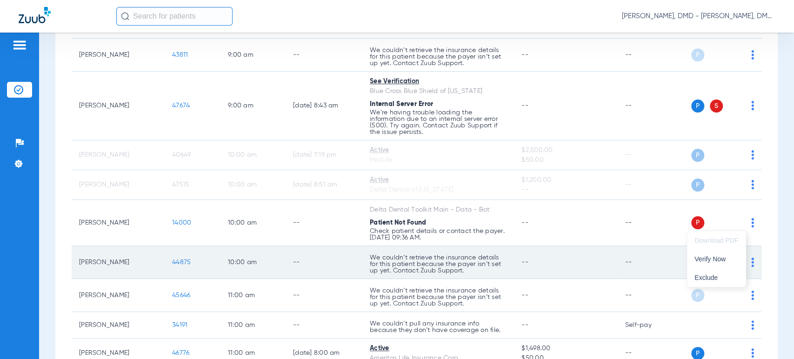
click at [735, 263] on button "Verify Now" at bounding box center [716, 259] width 59 height 19
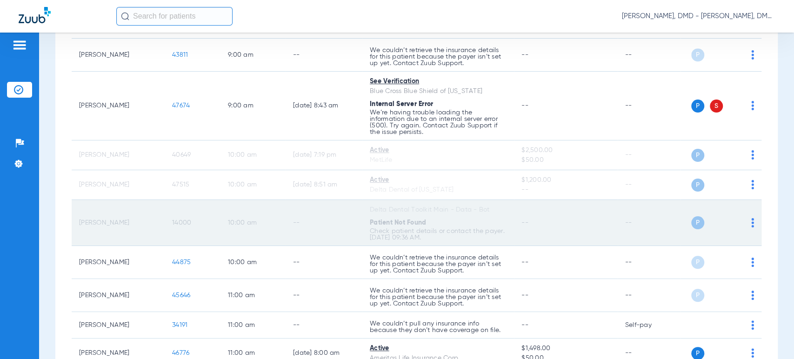
click at [186, 226] on span "14000" at bounding box center [181, 223] width 19 height 7
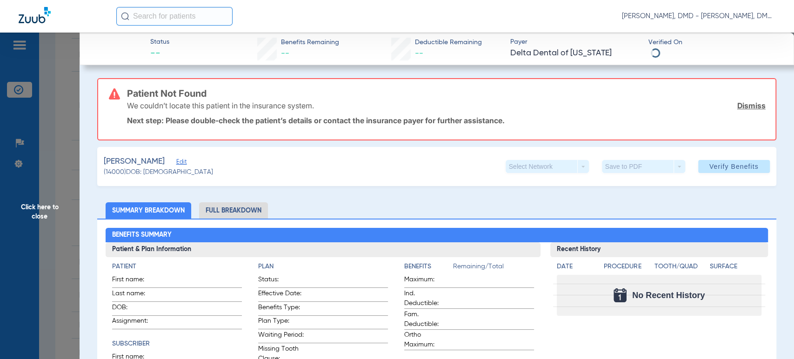
click at [185, 165] on span "Edit" at bounding box center [180, 163] width 8 height 9
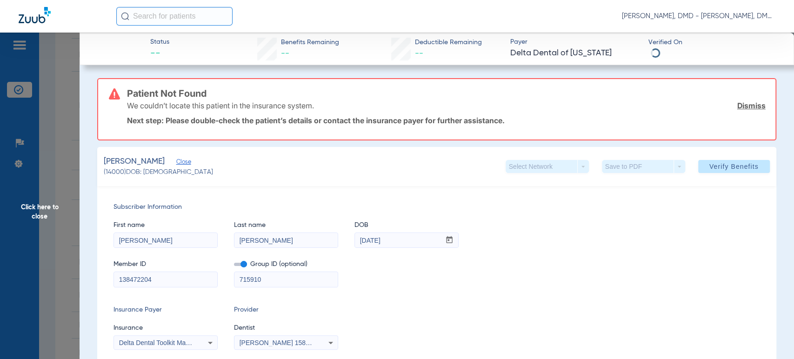
drag, startPoint x: 153, startPoint y: 244, endPoint x: 67, endPoint y: 244, distance: 85.6
drag, startPoint x: 317, startPoint y: 234, endPoint x: 218, endPoint y: 249, distance: 100.3
click at [218, 249] on div "First name [PERSON_NAME] Last name [PERSON_NAME] DOB mm / dd / yyyy [DATE] Memb…" at bounding box center [437, 249] width 646 height 75
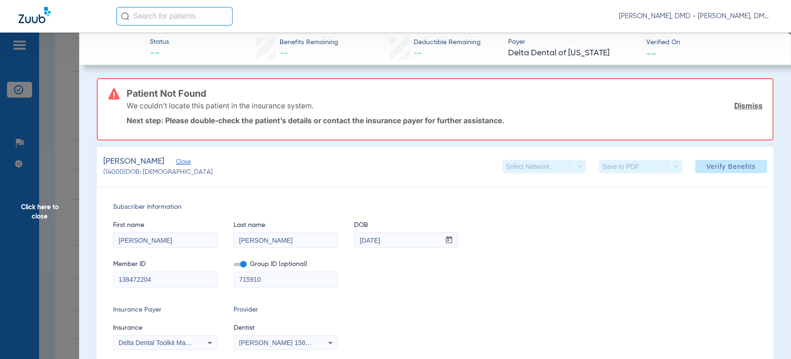
drag, startPoint x: 406, startPoint y: 240, endPoint x: 288, endPoint y: 239, distance: 118.2
click at [288, 239] on div "First name [PERSON_NAME] Last name [PERSON_NAME] DOB mm / dd / yyyy [DATE]" at bounding box center [435, 230] width 644 height 36
drag, startPoint x: 171, startPoint y: 279, endPoint x: 0, endPoint y: 279, distance: 170.8
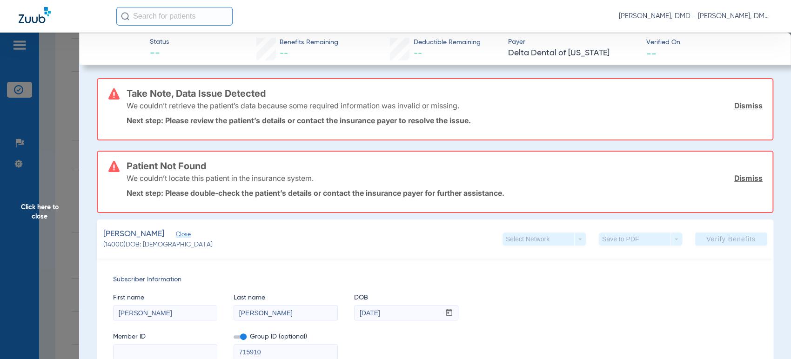
click at [47, 205] on span "Click here to close" at bounding box center [39, 212] width 79 height 359
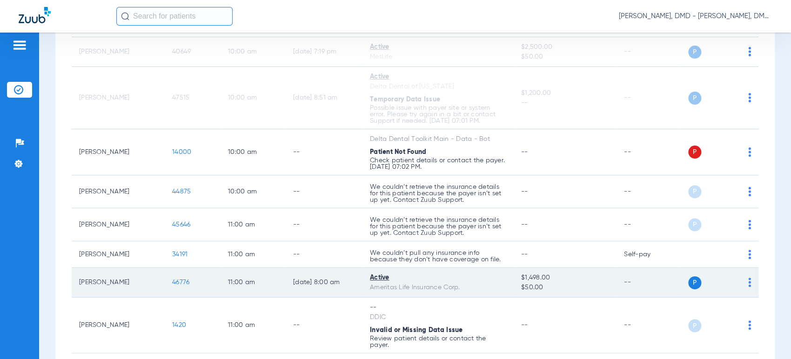
scroll to position [672, 0]
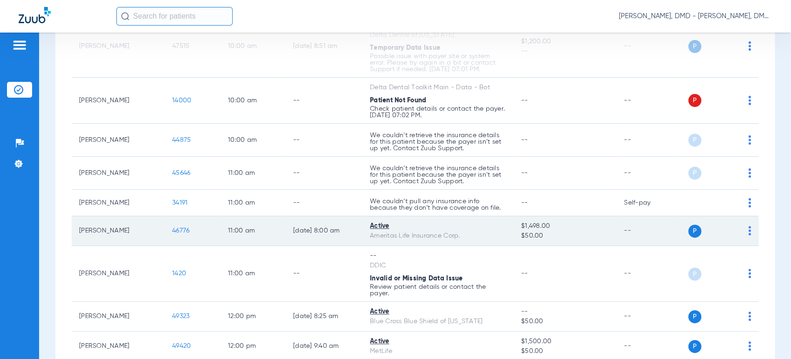
click at [748, 232] on img at bounding box center [749, 230] width 3 height 9
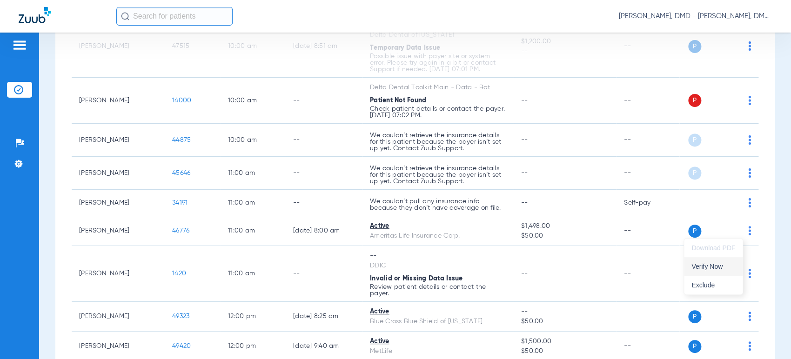
click at [718, 271] on button "Verify Now" at bounding box center [713, 266] width 59 height 19
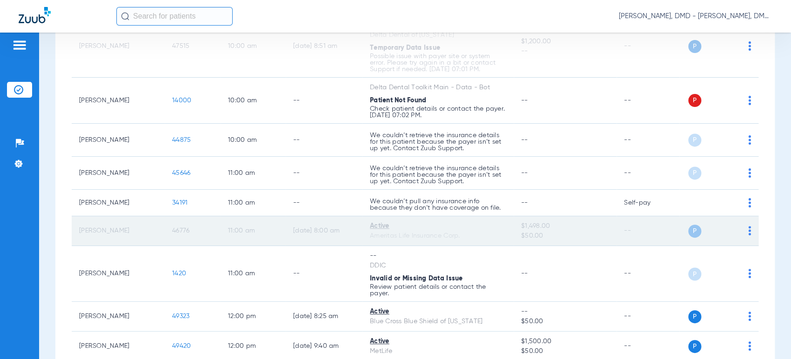
click at [181, 232] on span "46776" at bounding box center [180, 231] width 17 height 7
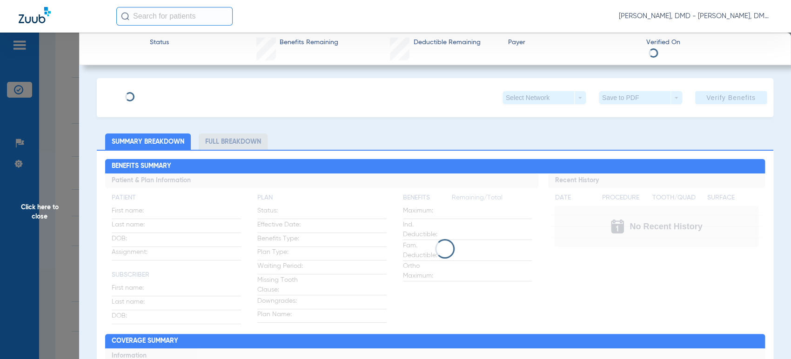
type input "[PERSON_NAME]"
type input "[DATE]"
type input "418252968"
type input "103502681"
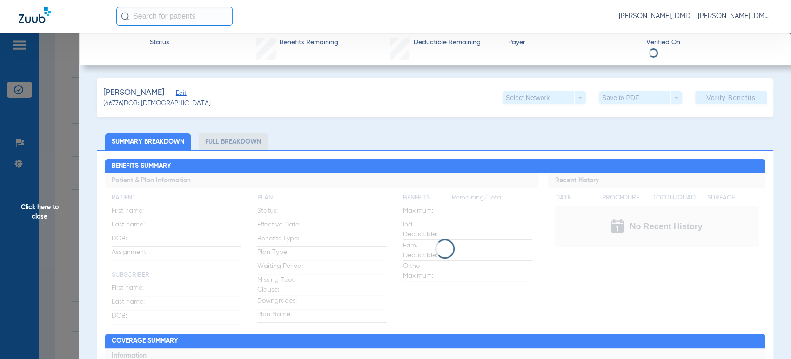
click at [182, 96] on span "Edit" at bounding box center [180, 94] width 8 height 9
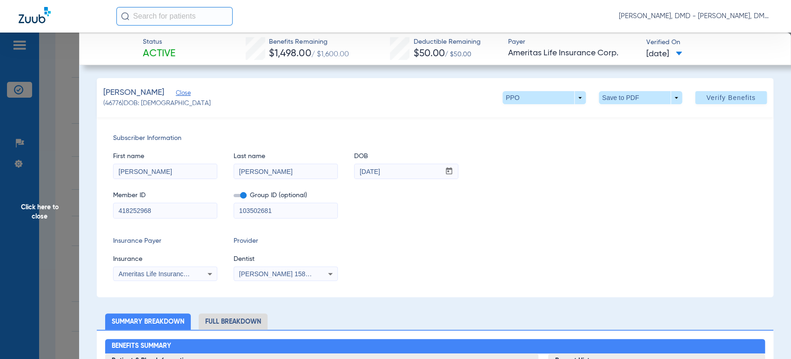
drag, startPoint x: 172, startPoint y: 216, endPoint x: -4, endPoint y: 256, distance: 180.3
click at [0, 256] on html "[PERSON_NAME], DMD - [PERSON_NAME], DMD Patients Insurance Verification Setup H…" at bounding box center [395, 179] width 791 height 359
drag, startPoint x: 309, startPoint y: 174, endPoint x: 157, endPoint y: 173, distance: 152.1
click at [157, 173] on div "First name [PERSON_NAME] Last name [PERSON_NAME] mm / dd / yyyy [DATE]" at bounding box center [435, 161] width 644 height 36
click at [54, 201] on span "Click here to close" at bounding box center [39, 212] width 79 height 359
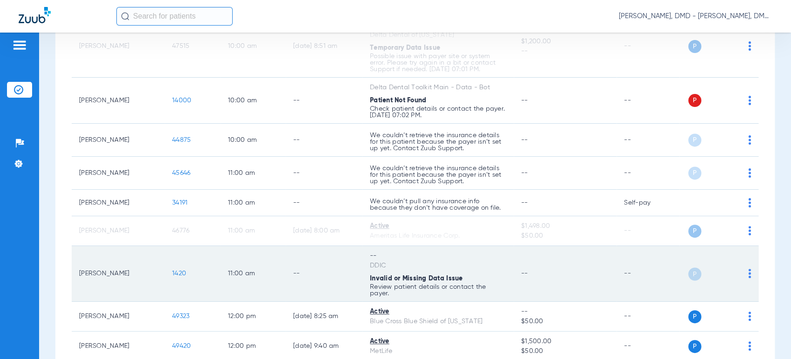
click at [739, 273] on div "P S" at bounding box center [715, 274] width 72 height 13
click at [748, 273] on img at bounding box center [749, 273] width 3 height 9
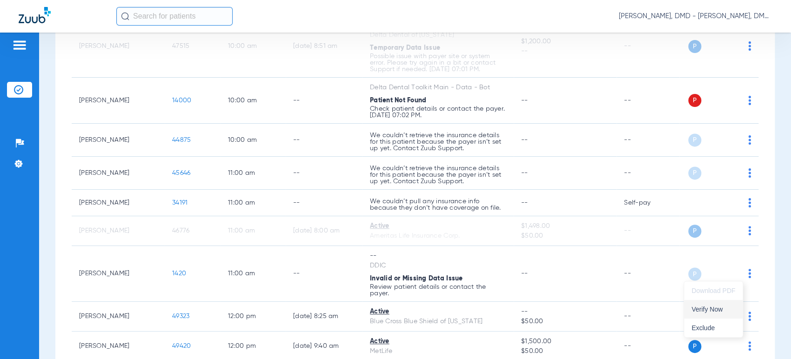
click at [720, 314] on button "Verify Now" at bounding box center [713, 309] width 59 height 19
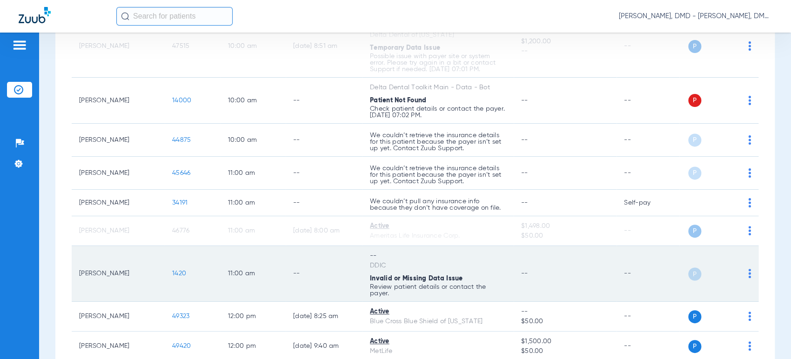
click at [173, 275] on span "1420" at bounding box center [179, 273] width 14 height 7
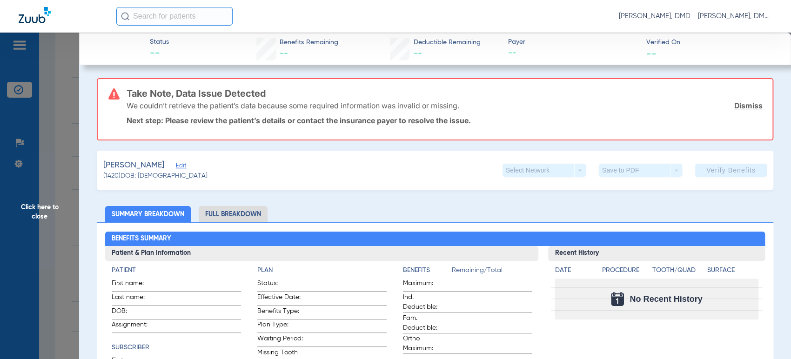
click at [176, 167] on span "Edit" at bounding box center [180, 166] width 8 height 9
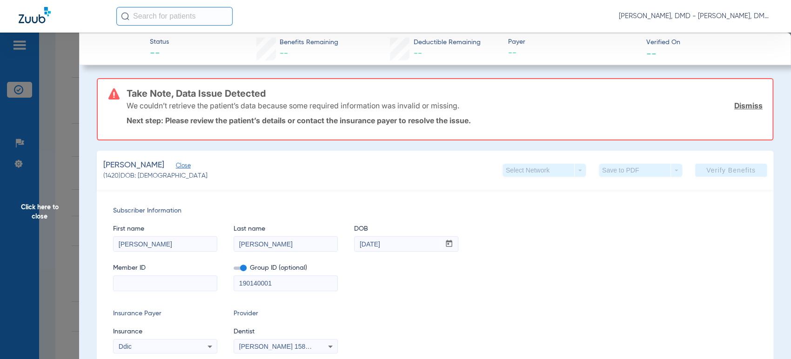
scroll to position [52, 0]
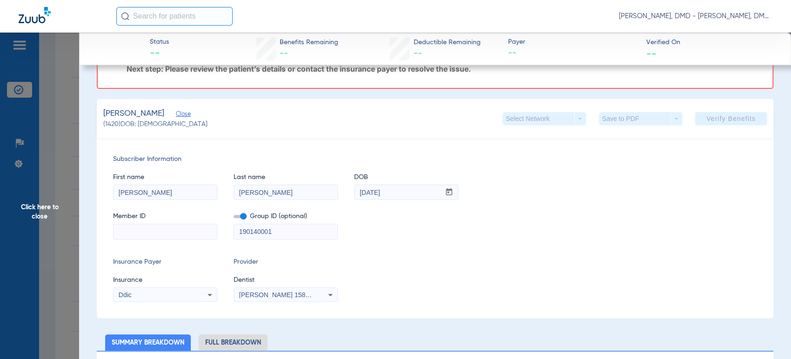
drag, startPoint x: 415, startPoint y: 195, endPoint x: 321, endPoint y: 196, distance: 94.9
click at [321, 196] on div "First name [PERSON_NAME] Last name [PERSON_NAME] DOB mm / dd / yyyy [DATE]" at bounding box center [435, 182] width 644 height 36
click at [62, 214] on span "Click here to close" at bounding box center [39, 212] width 79 height 359
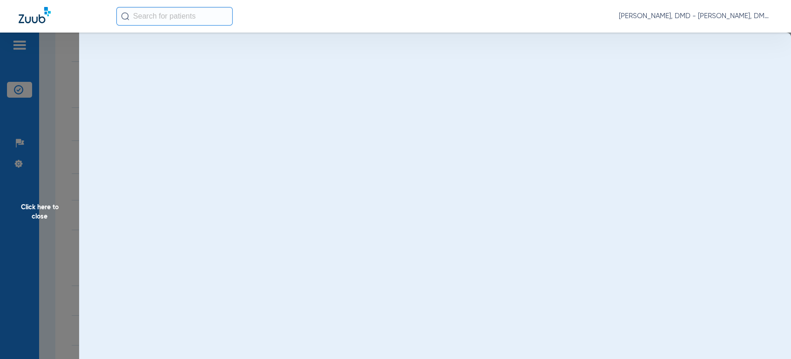
scroll to position [0, 0]
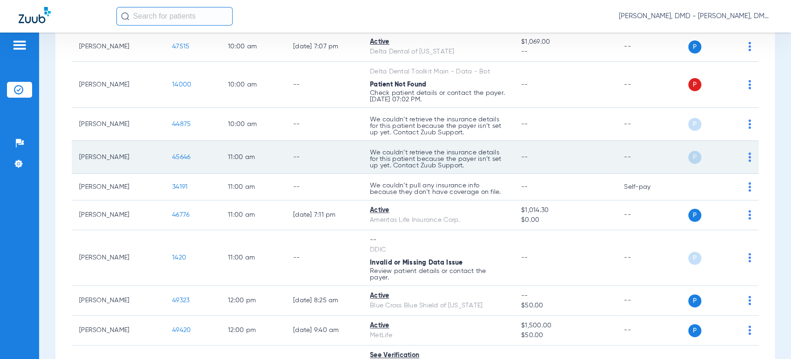
click at [180, 158] on span "45646" at bounding box center [181, 157] width 18 height 7
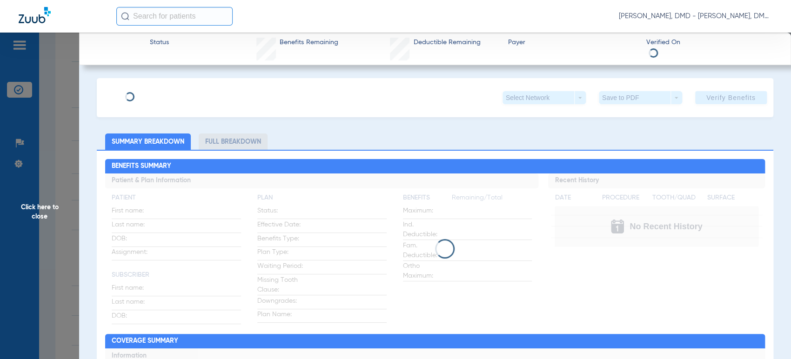
type input "[PERSON_NAME]"
type input "[DATE]"
type input "2017057973"
type input "1000"
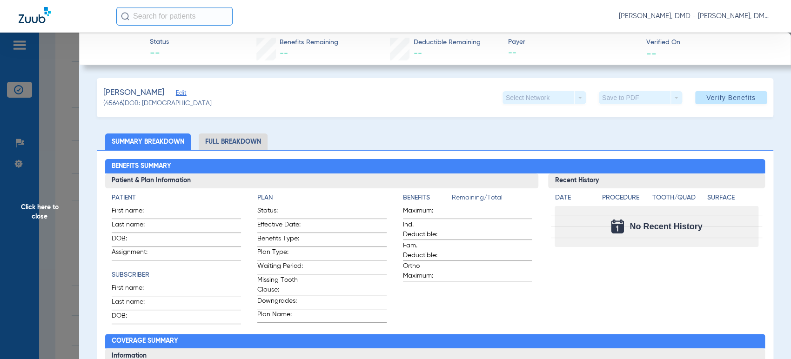
click at [179, 94] on span "Edit" at bounding box center [180, 94] width 8 height 9
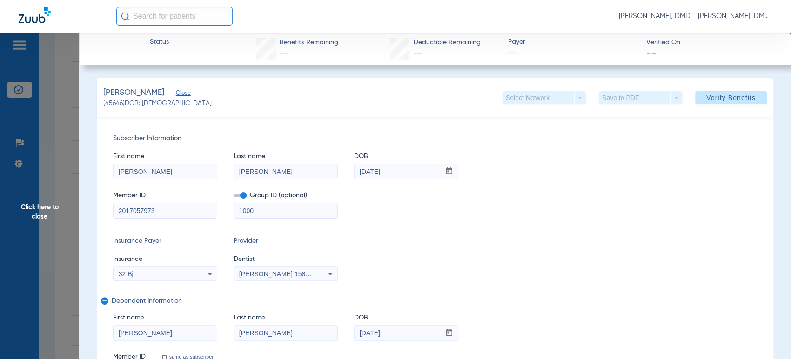
drag, startPoint x: 171, startPoint y: 207, endPoint x: 71, endPoint y: 209, distance: 100.1
click at [49, 213] on span "Click here to close" at bounding box center [39, 212] width 79 height 359
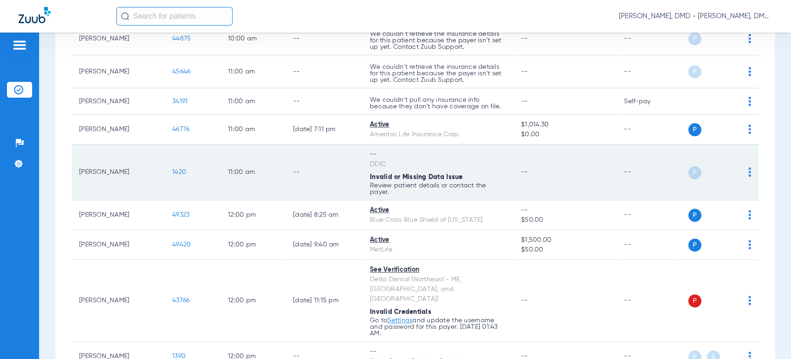
scroll to position [759, 0]
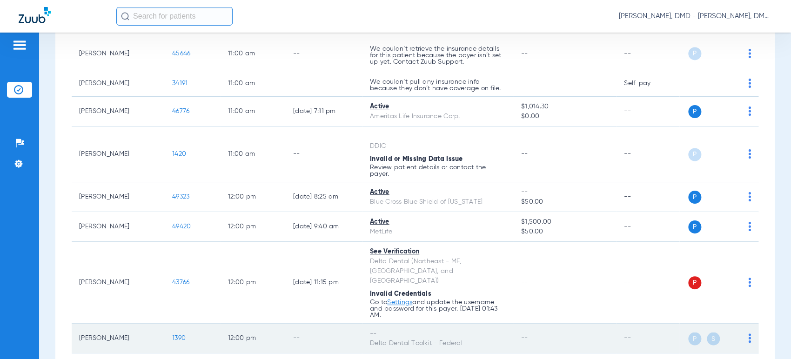
click at [737, 332] on div "P S" at bounding box center [715, 338] width 72 height 13
click at [748, 334] on img at bounding box center [749, 338] width 3 height 9
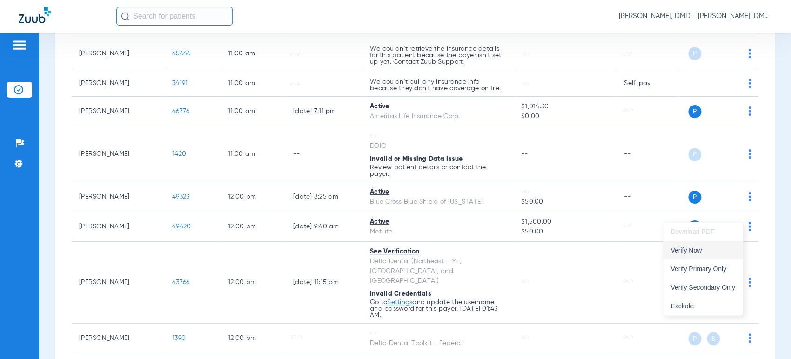
click at [686, 257] on button "Verify Now" at bounding box center [703, 250] width 80 height 19
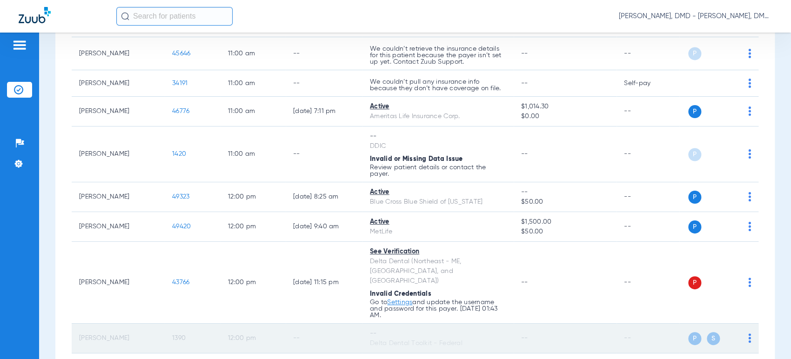
click at [178, 335] on span "1390" at bounding box center [178, 338] width 13 height 7
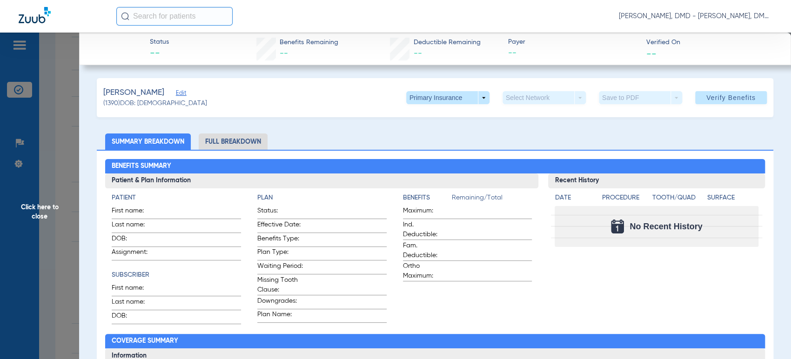
click at [180, 95] on span "Edit" at bounding box center [180, 94] width 8 height 9
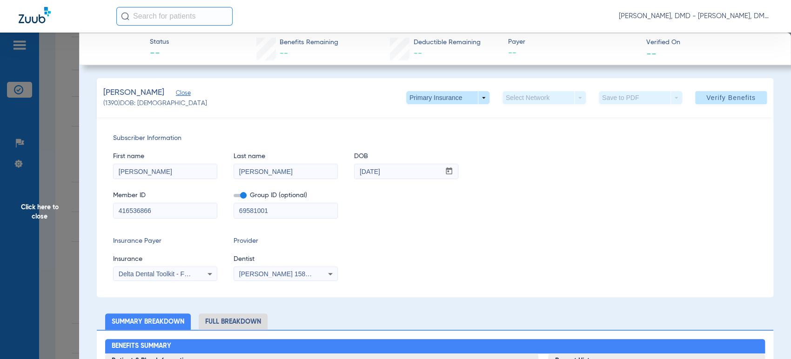
drag, startPoint x: 177, startPoint y: 213, endPoint x: 74, endPoint y: 214, distance: 102.8
drag, startPoint x: 152, startPoint y: 172, endPoint x: 57, endPoint y: 165, distance: 95.2
drag, startPoint x: 281, startPoint y: 172, endPoint x: 167, endPoint y: 167, distance: 113.2
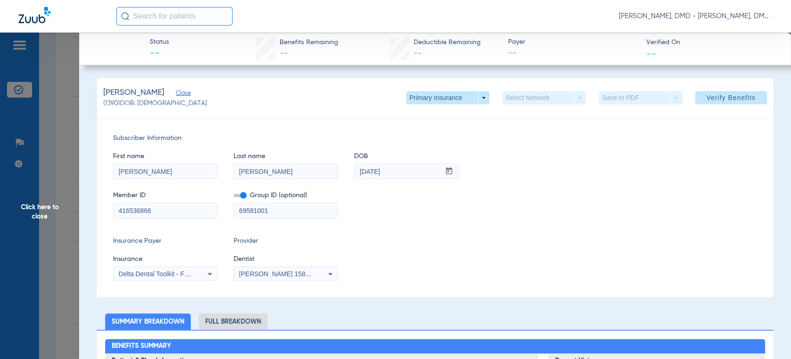
click at [167, 167] on div "First name [PERSON_NAME] Last name [PERSON_NAME] mm / dd / yyyy [DATE]" at bounding box center [435, 161] width 644 height 36
drag, startPoint x: 401, startPoint y: 172, endPoint x: 292, endPoint y: 172, distance: 108.9
click at [292, 172] on div "First name [PERSON_NAME] Last name [PERSON_NAME] mm / dd / yyyy [DATE]" at bounding box center [435, 161] width 644 height 36
drag, startPoint x: 126, startPoint y: 211, endPoint x: 73, endPoint y: 211, distance: 52.6
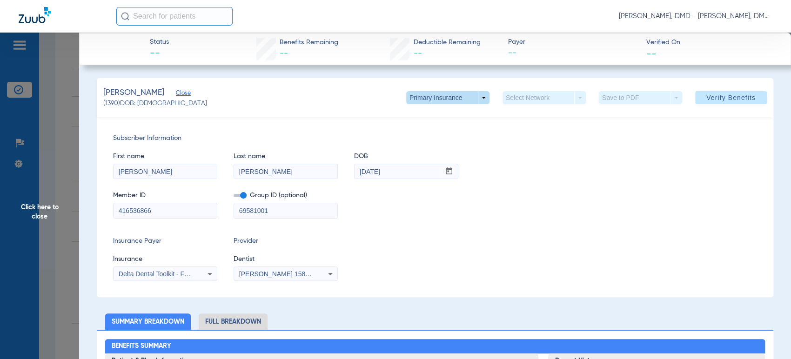
click at [413, 94] on span at bounding box center [447, 97] width 83 height 13
click at [419, 133] on span "Secondary Insurance" at bounding box center [436, 135] width 61 height 7
type input "[PERSON_NAME]"
type input "[DATE]"
type input "986060949"
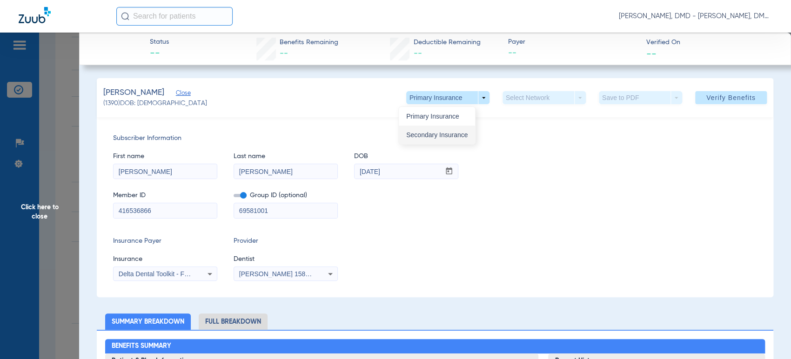
type input "3346655"
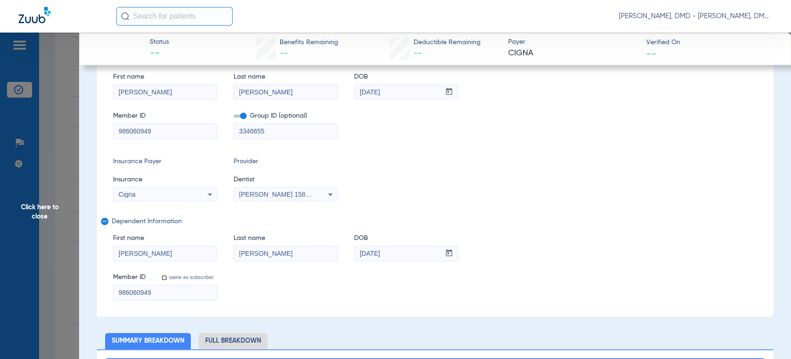
scroll to position [155, 0]
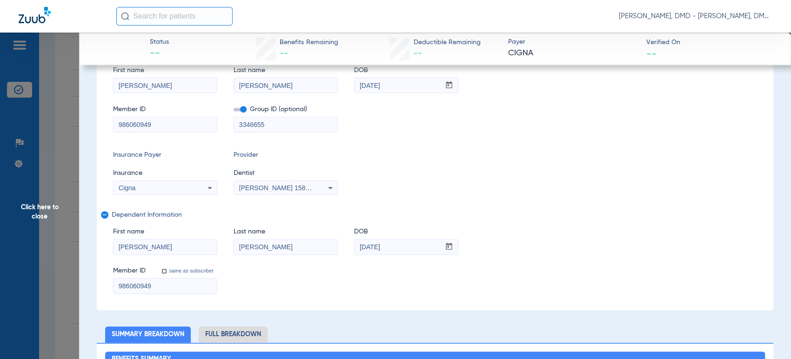
drag, startPoint x: 161, startPoint y: 126, endPoint x: 93, endPoint y: 126, distance: 68.4
drag, startPoint x: 405, startPoint y: 248, endPoint x: 242, endPoint y: 249, distance: 162.8
click at [242, 249] on div "First name [PERSON_NAME] Last name [PERSON_NAME] mm / dd / yyyy [DATE]" at bounding box center [435, 237] width 644 height 36
drag, startPoint x: 261, startPoint y: 241, endPoint x: 197, endPoint y: 241, distance: 64.2
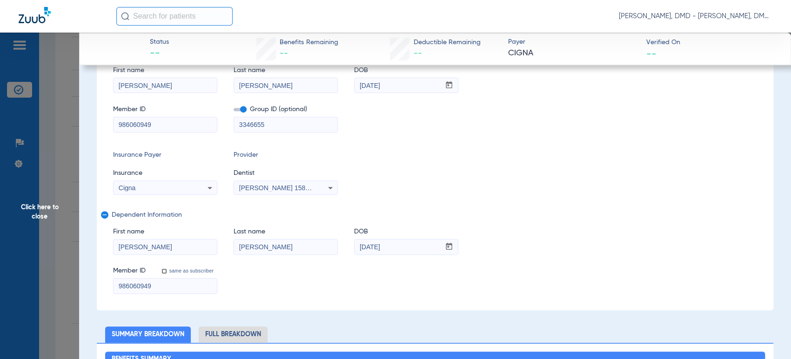
click at [197, 241] on div "First name [PERSON_NAME] Last name [PERSON_NAME] mm / dd / yyyy [DATE]" at bounding box center [435, 237] width 644 height 36
drag, startPoint x: 165, startPoint y: 245, endPoint x: 60, endPoint y: 237, distance: 105.0
click at [67, 220] on span "Click here to close" at bounding box center [39, 212] width 79 height 359
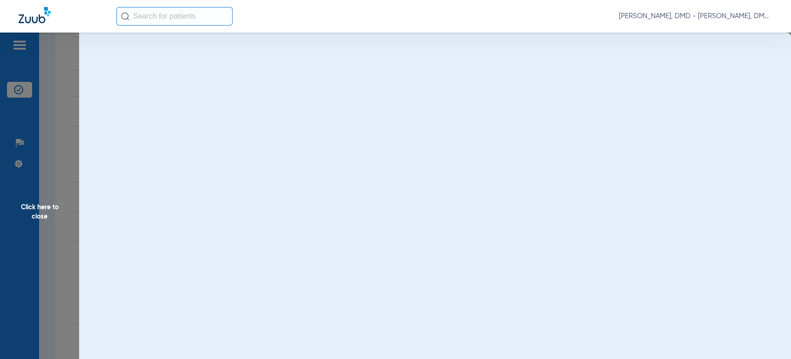
scroll to position [0, 0]
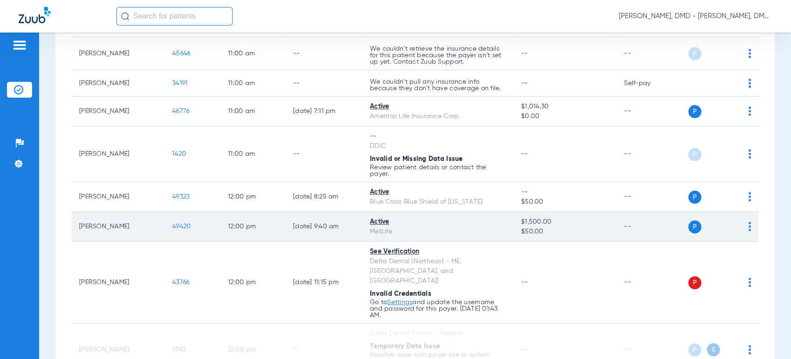
click at [748, 226] on img at bounding box center [749, 226] width 3 height 9
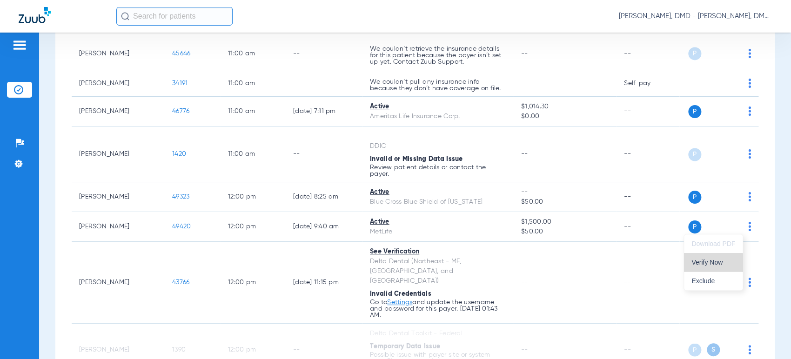
click at [712, 263] on span "Verify Now" at bounding box center [713, 262] width 44 height 7
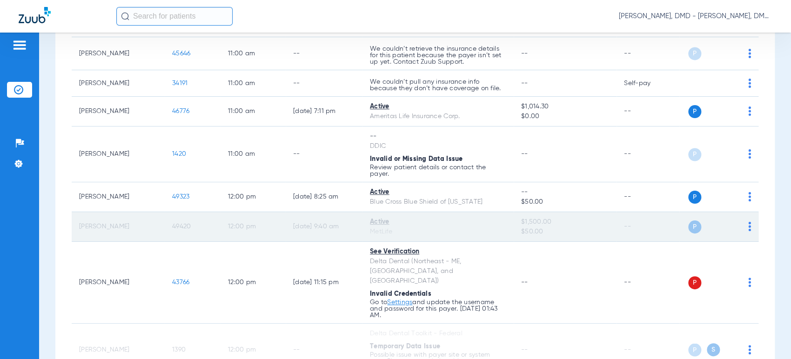
click at [175, 225] on span "49420" at bounding box center [181, 226] width 19 height 7
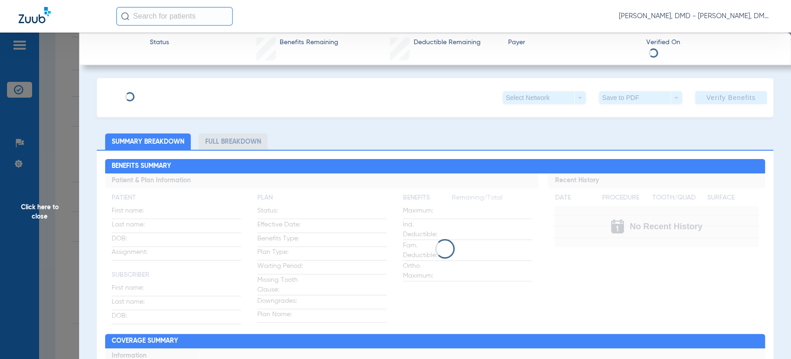
type input "[PERSON_NAME]"
type input "[DATE]"
type input "423295117"
type input "5972880"
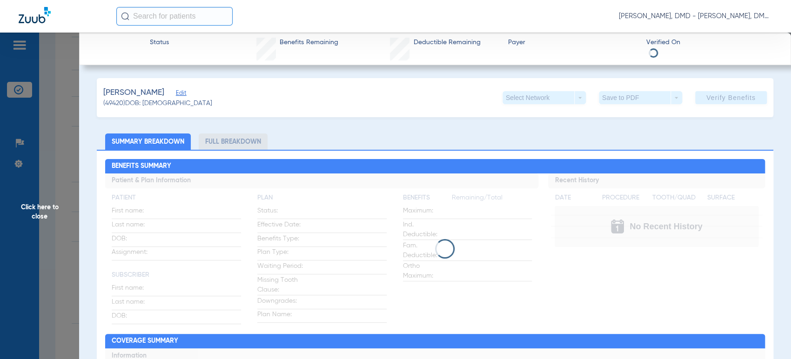
click at [184, 93] on span "Edit" at bounding box center [180, 94] width 8 height 9
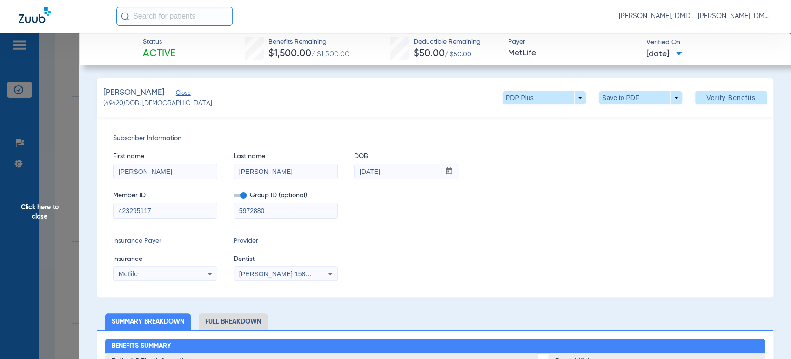
drag, startPoint x: 181, startPoint y: 214, endPoint x: 64, endPoint y: 217, distance: 116.8
click at [37, 217] on span "Click here to close" at bounding box center [39, 212] width 79 height 359
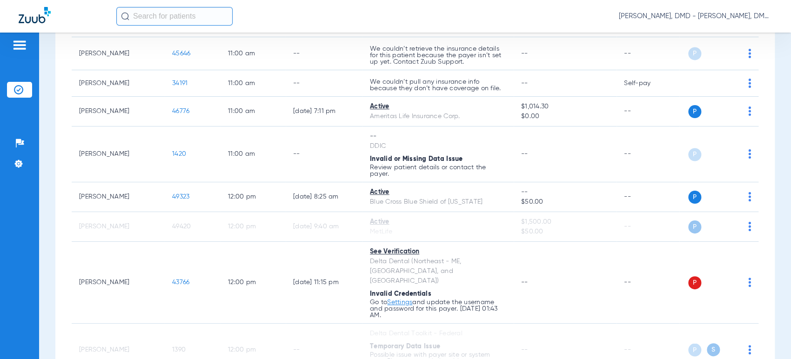
scroll to position [810, 0]
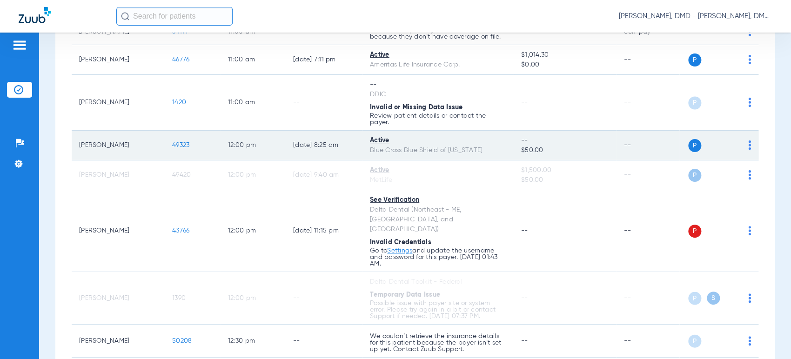
click at [188, 147] on span "49323" at bounding box center [180, 145] width 17 height 7
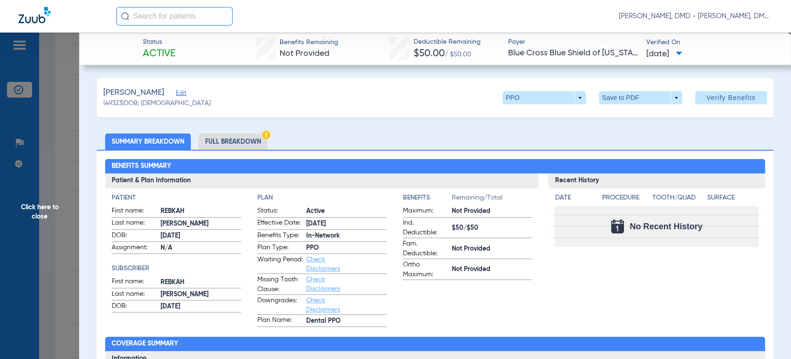
click at [184, 92] on span "Edit" at bounding box center [180, 94] width 8 height 9
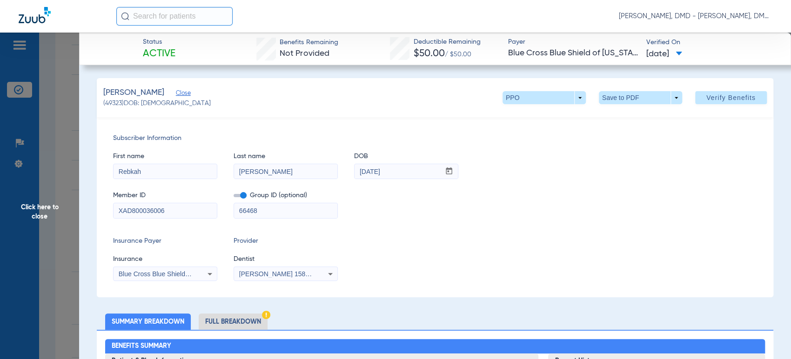
drag, startPoint x: 181, startPoint y: 214, endPoint x: -4, endPoint y: 224, distance: 185.0
click at [0, 224] on html "[PERSON_NAME], DMD - [PERSON_NAME], DMD Patients Insurance Verification Setup H…" at bounding box center [395, 179] width 791 height 359
drag, startPoint x: 215, startPoint y: 168, endPoint x: 30, endPoint y: 173, distance: 185.7
drag, startPoint x: 306, startPoint y: 174, endPoint x: 117, endPoint y: 178, distance: 188.9
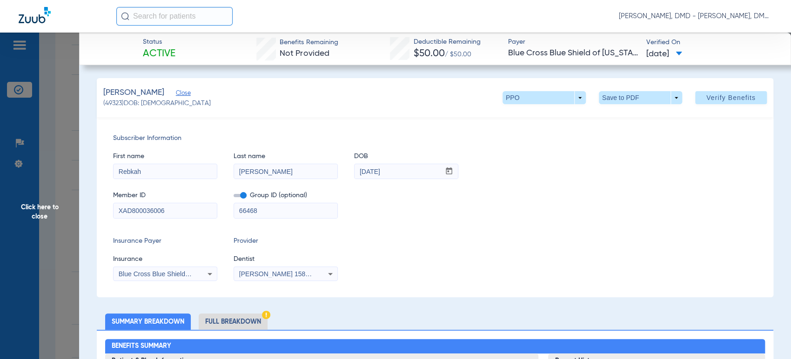
click at [117, 178] on div "First name [PERSON_NAME] Last name [PERSON_NAME] DOB mm / dd / yyyy [DATE]" at bounding box center [435, 161] width 644 height 36
drag, startPoint x: 414, startPoint y: 174, endPoint x: 239, endPoint y: 174, distance: 174.9
click at [239, 174] on div "First name [PERSON_NAME] Last name [PERSON_NAME] DOB mm / dd / yyyy [DATE]" at bounding box center [435, 161] width 644 height 36
click at [43, 222] on span "Click here to close" at bounding box center [39, 212] width 79 height 359
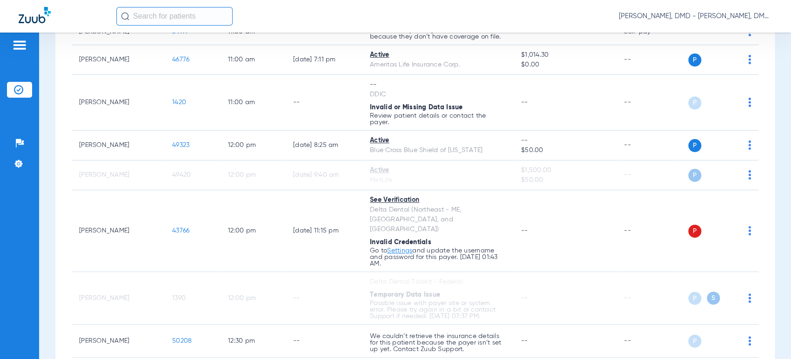
scroll to position [862, 0]
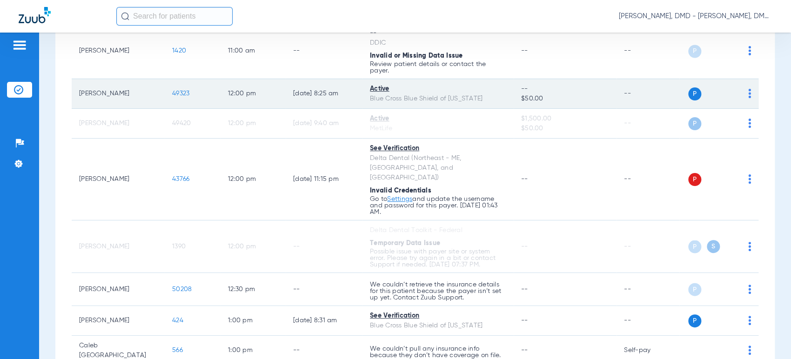
click at [743, 89] on td "P S" at bounding box center [718, 94] width 79 height 30
click at [748, 90] on img at bounding box center [749, 93] width 3 height 9
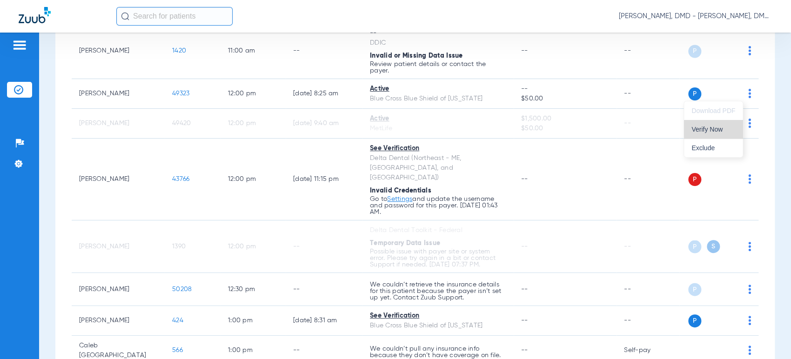
click at [727, 133] on button "Verify Now" at bounding box center [713, 129] width 59 height 19
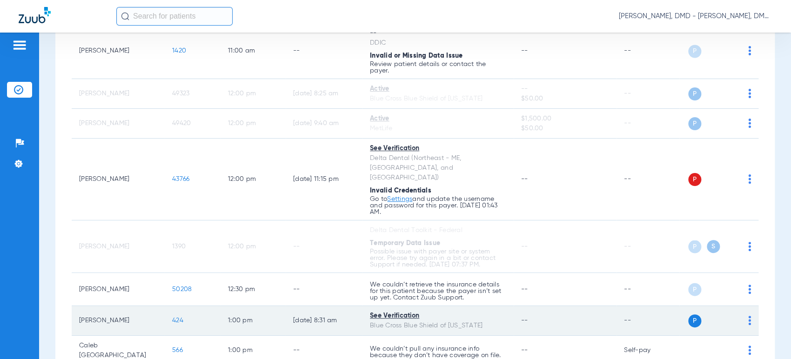
click at [748, 316] on img at bounding box center [749, 320] width 3 height 9
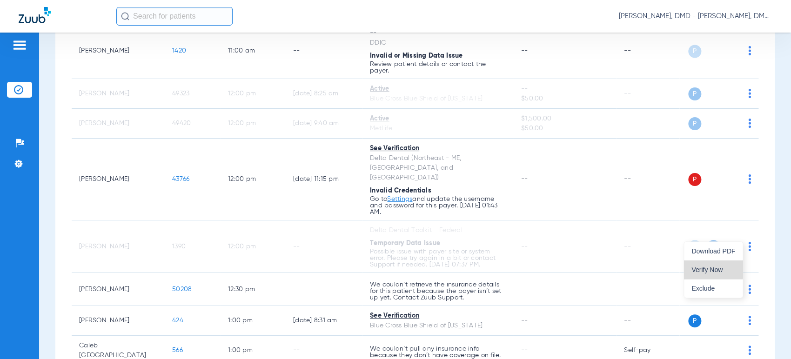
click at [713, 268] on span "Verify Now" at bounding box center [713, 270] width 44 height 7
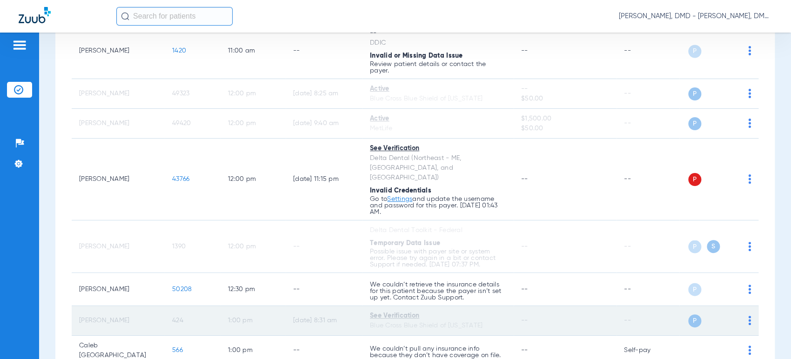
click at [175, 317] on span "424" at bounding box center [177, 320] width 11 height 7
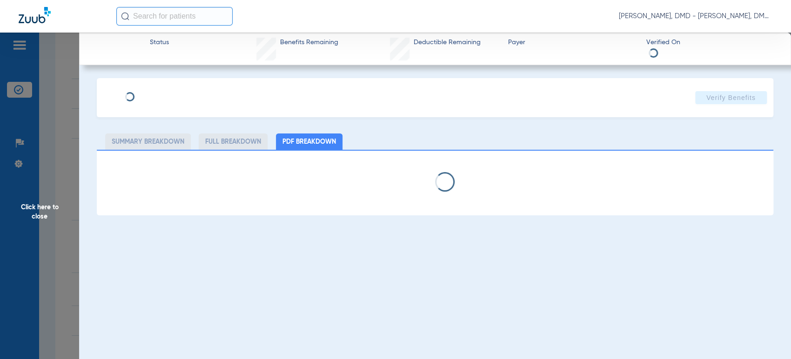
type input "[PERSON_NAME]"
type input "[DATE]"
type input "XAD883298012"
type input "91236DD1"
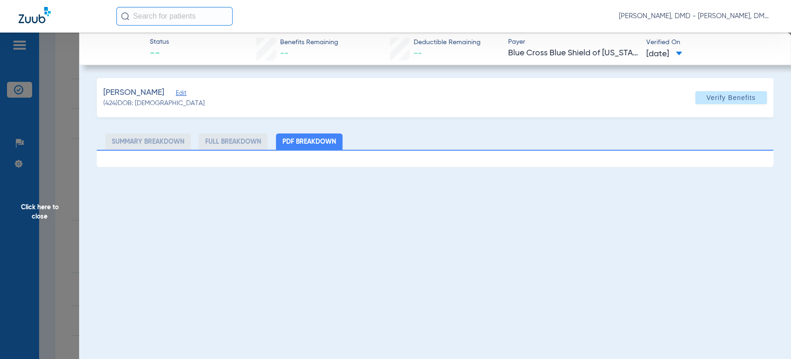
click at [176, 96] on span "Edit" at bounding box center [180, 94] width 8 height 9
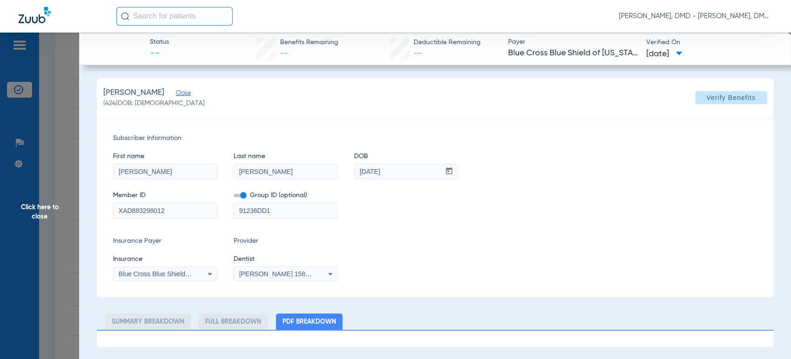
drag, startPoint x: 179, startPoint y: 208, endPoint x: -4, endPoint y: 243, distance: 185.7
click at [0, 243] on html "[PERSON_NAME], DMD - [PERSON_NAME], DMD Patients Insurance Verification Setup H…" at bounding box center [395, 179] width 791 height 359
drag, startPoint x: 164, startPoint y: 176, endPoint x: 58, endPoint y: 174, distance: 106.1
drag, startPoint x: 272, startPoint y: 170, endPoint x: 158, endPoint y: 169, distance: 114.0
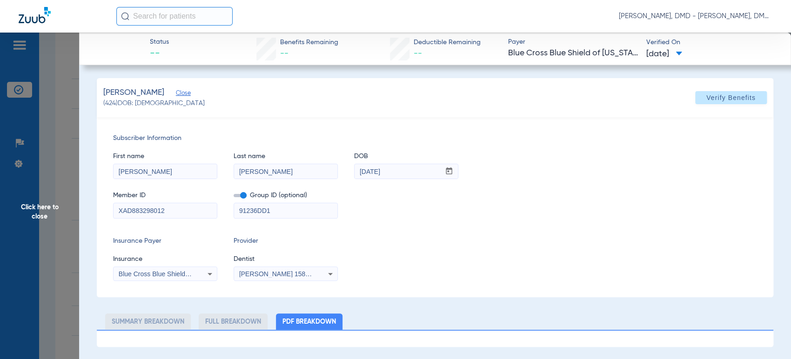
click at [158, 169] on div "First name [PERSON_NAME] Last name [PERSON_NAME] mm / dd / yyyy [DATE]" at bounding box center [435, 161] width 644 height 36
drag, startPoint x: 407, startPoint y: 172, endPoint x: 271, endPoint y: 155, distance: 136.8
click at [271, 155] on div "First name [PERSON_NAME] Last name [PERSON_NAME] mm / dd / yyyy [DATE]" at bounding box center [435, 161] width 644 height 36
